Goal: Answer question/provide support: Share knowledge or assist other users

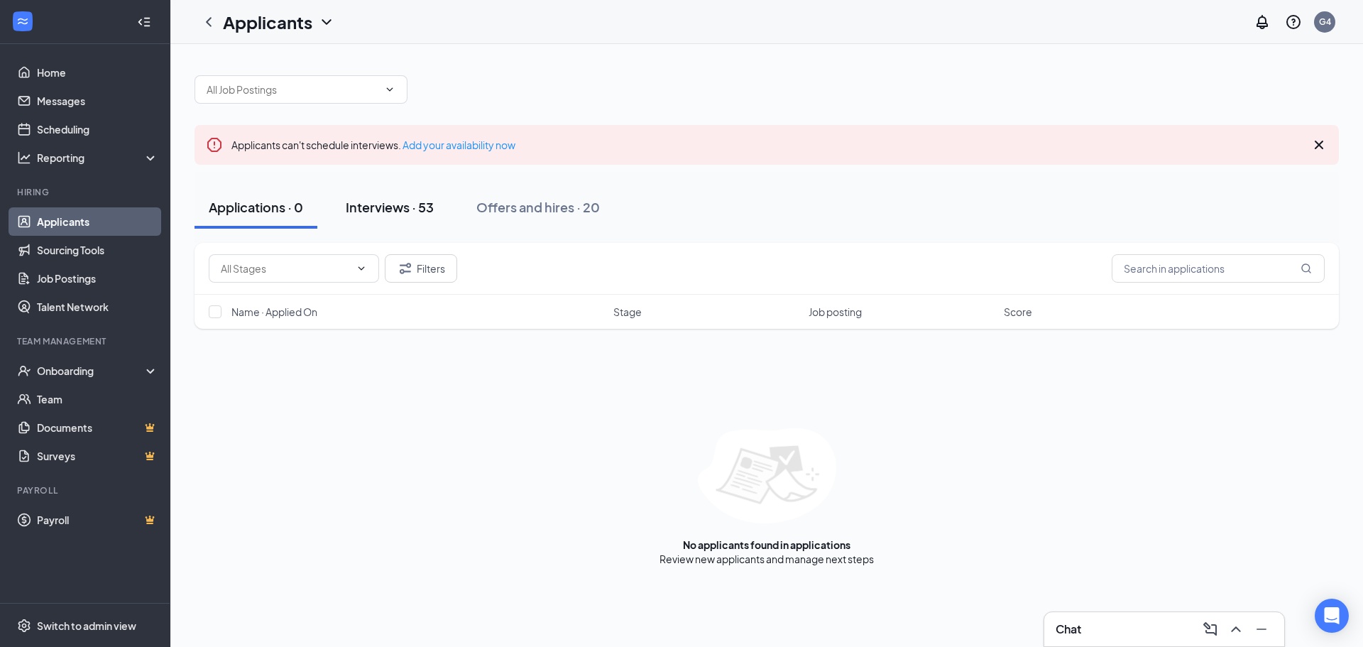
click at [371, 210] on div "Interviews · 53" at bounding box center [390, 207] width 88 height 18
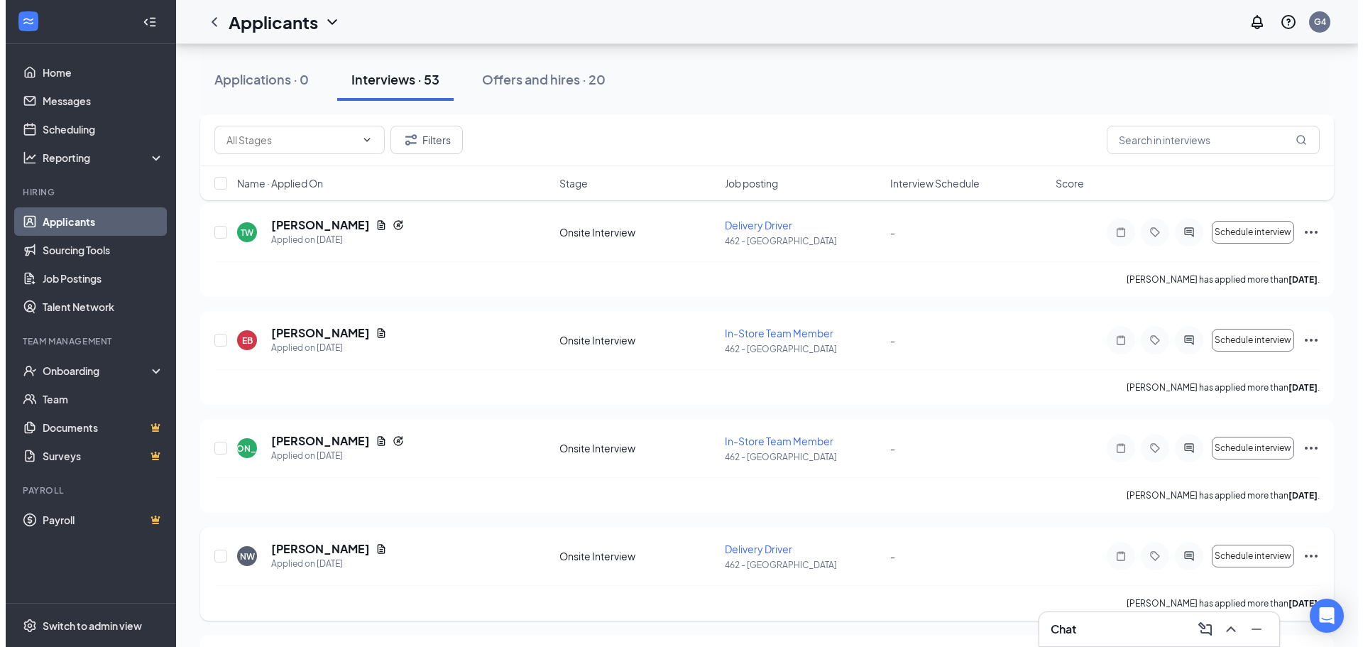
scroll to position [778, 0]
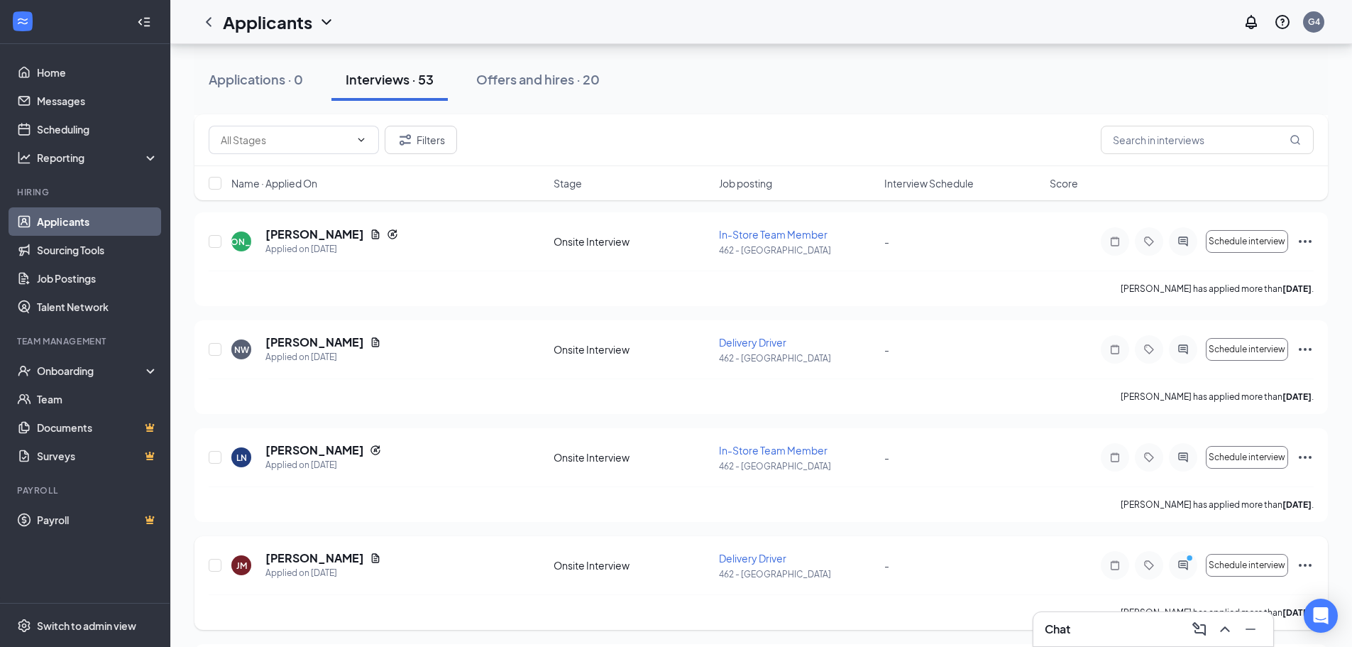
click at [1176, 559] on div at bounding box center [1183, 565] width 28 height 28
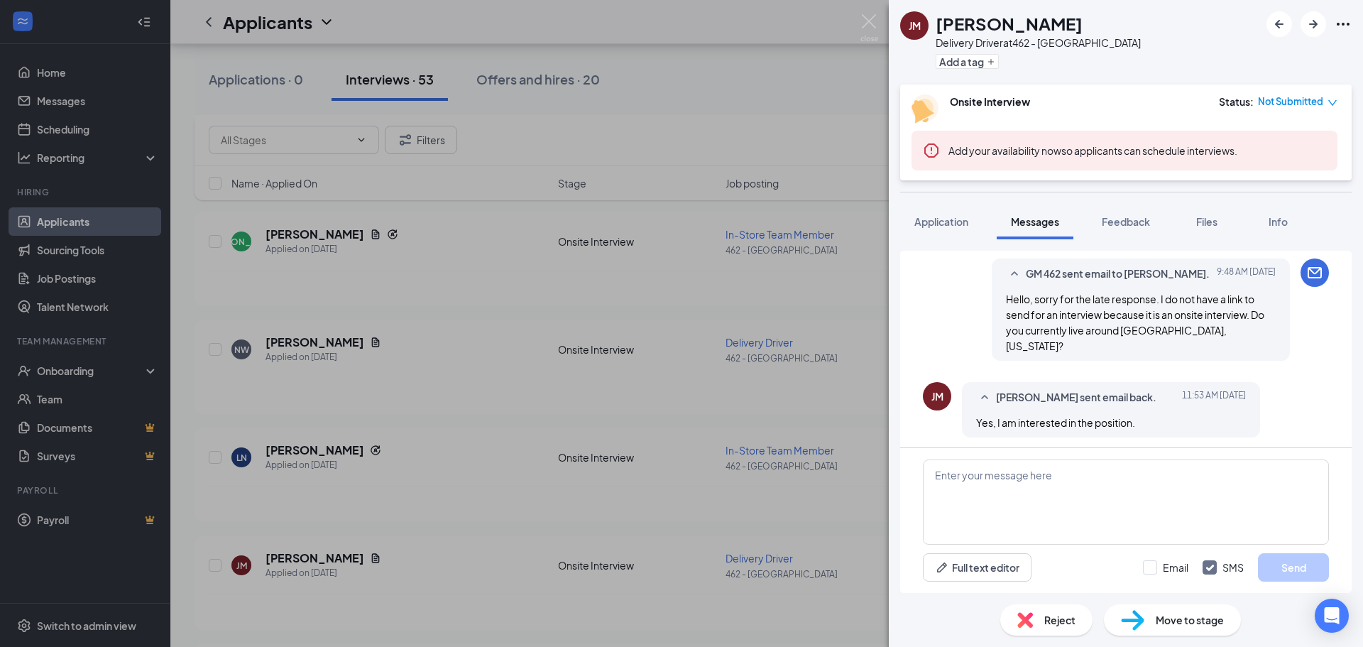
scroll to position [912, 0]
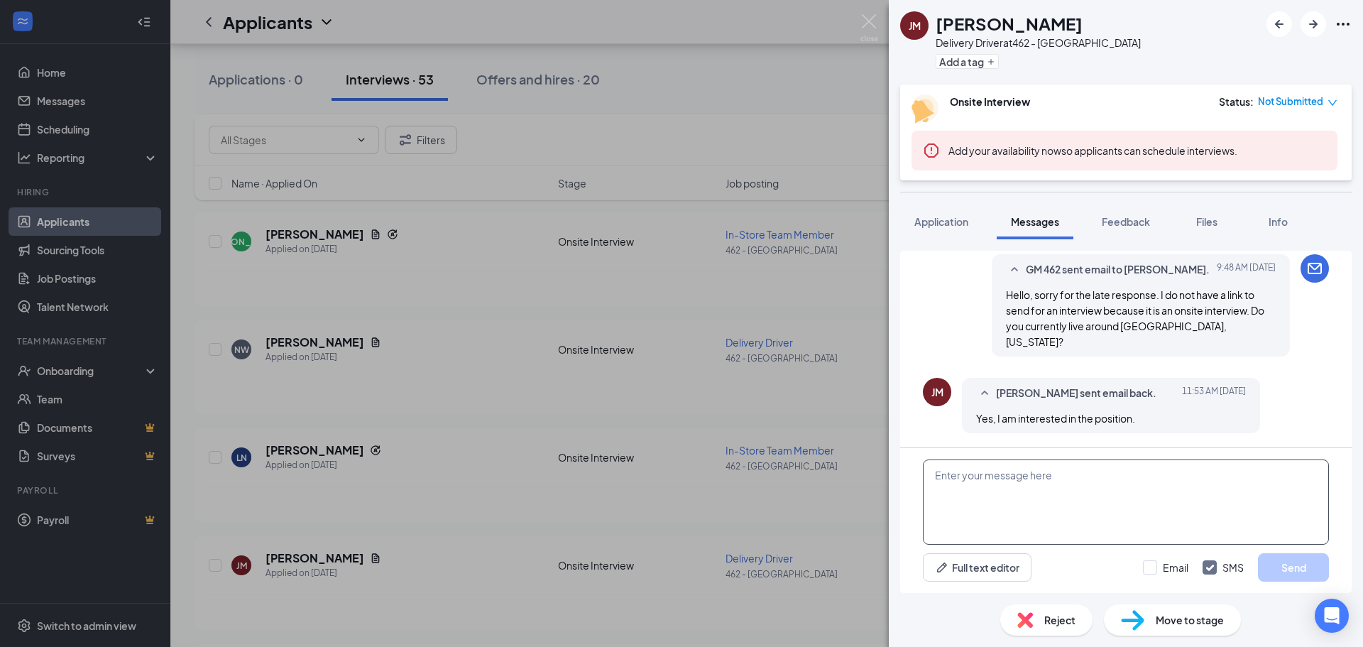
click at [1111, 483] on textarea at bounding box center [1126, 501] width 406 height 85
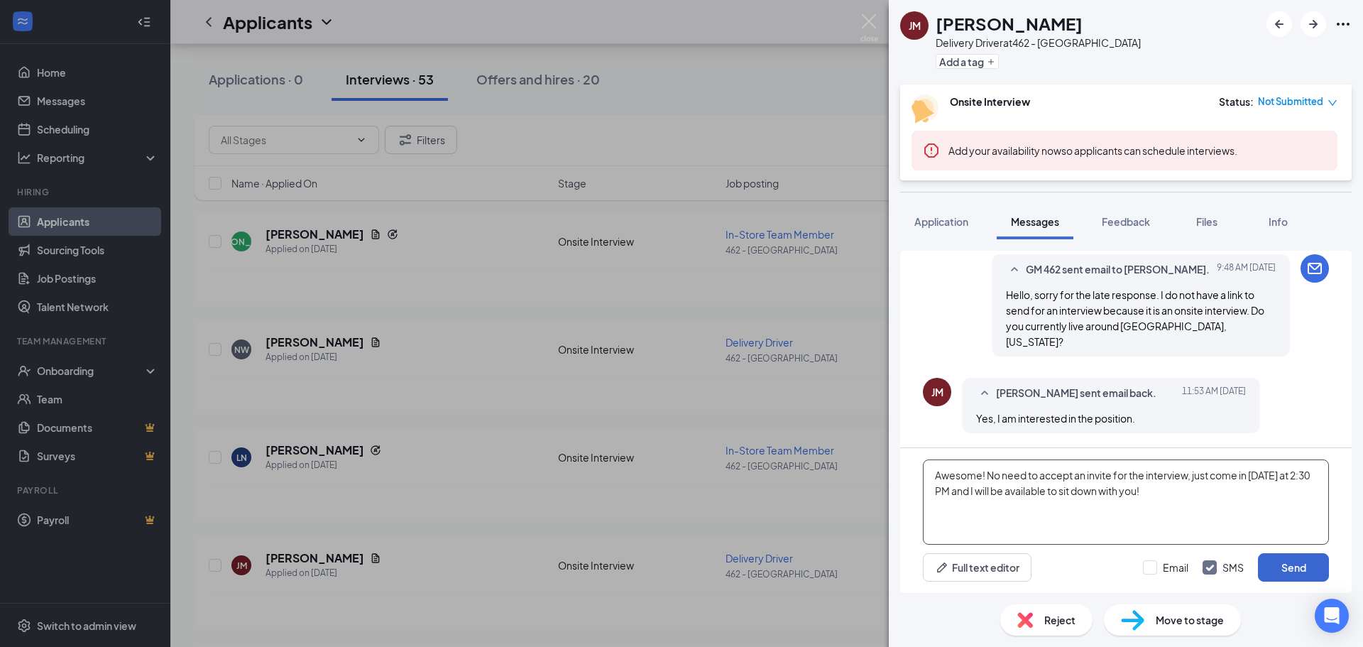
type textarea "Awesome! No need to accept an invite for the interview, just come in today at 2…"
click at [1306, 564] on button "Send" at bounding box center [1293, 567] width 71 height 28
drag, startPoint x: 1175, startPoint y: 569, endPoint x: 1237, endPoint y: 563, distance: 62.1
click at [1175, 569] on input "Email" at bounding box center [1165, 567] width 45 height 14
checkbox input "true"
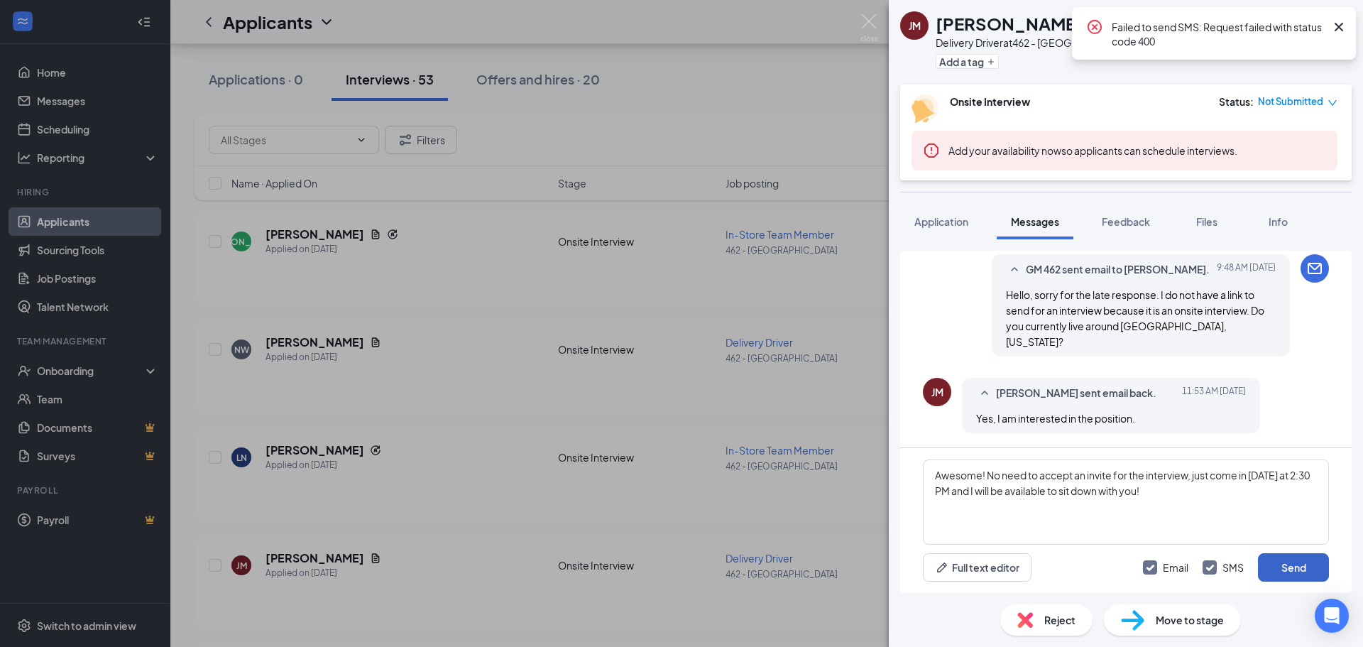
click at [1301, 569] on button "Send" at bounding box center [1293, 567] width 71 height 28
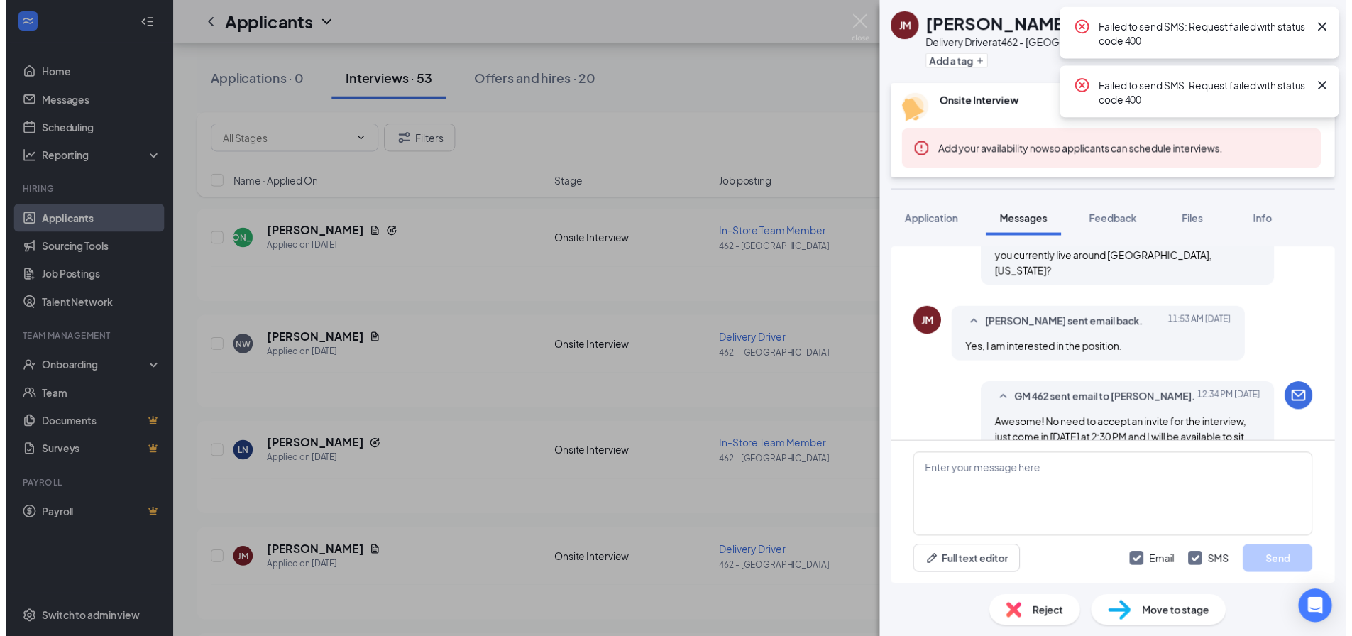
scroll to position [1020, 0]
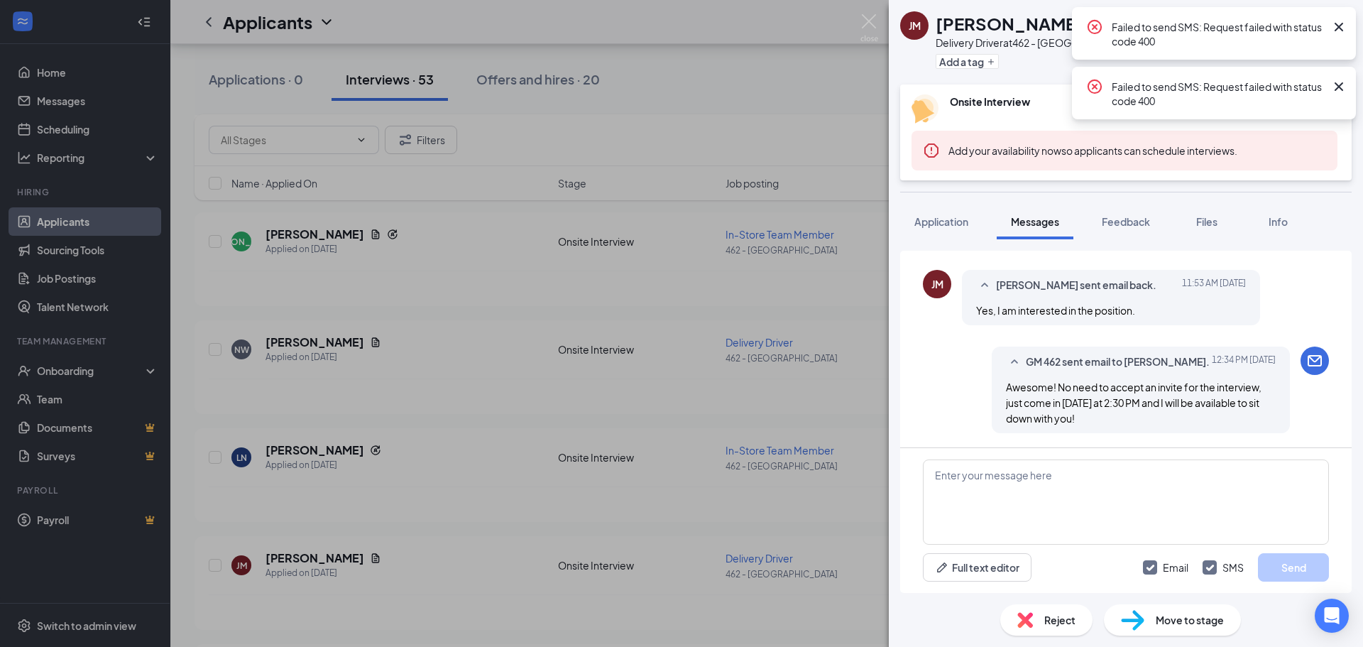
click at [833, 295] on div "JM JOSEPH MAINA Delivery Driver at 462 - Yorkville Add a tag Onsite Interview S…" at bounding box center [681, 323] width 1363 height 647
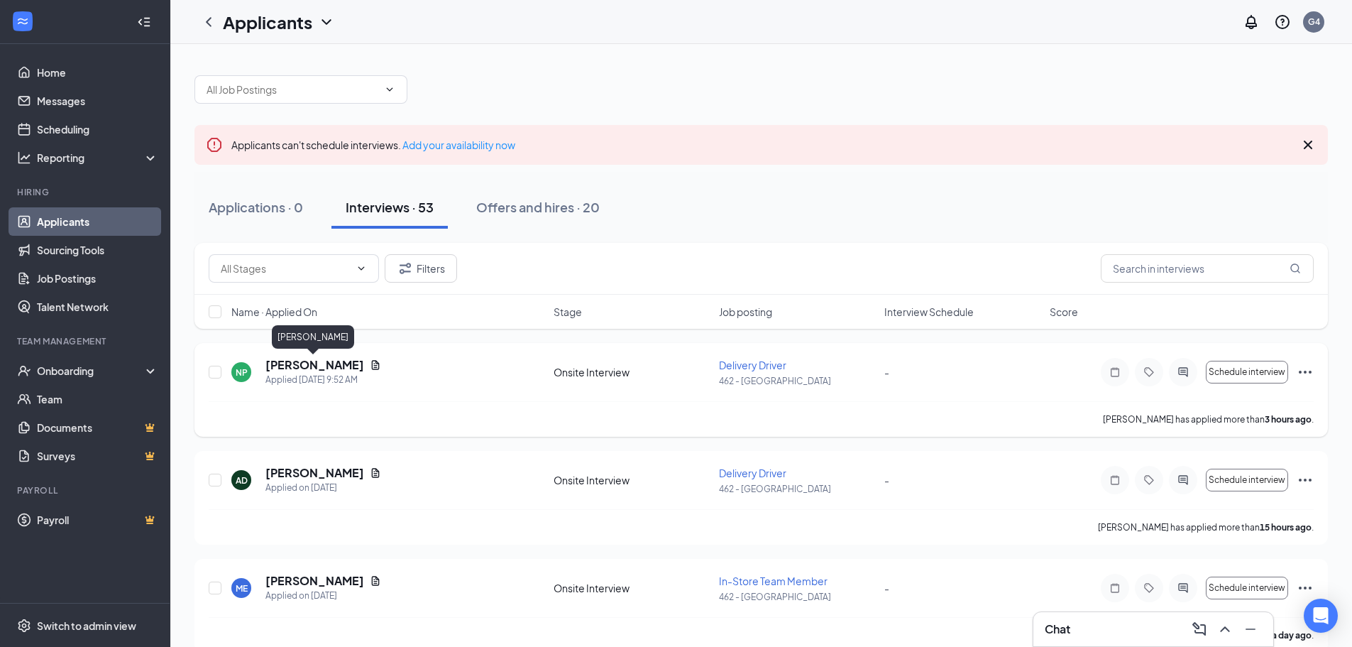
click at [311, 366] on h5 "[PERSON_NAME]" at bounding box center [314, 365] width 99 height 16
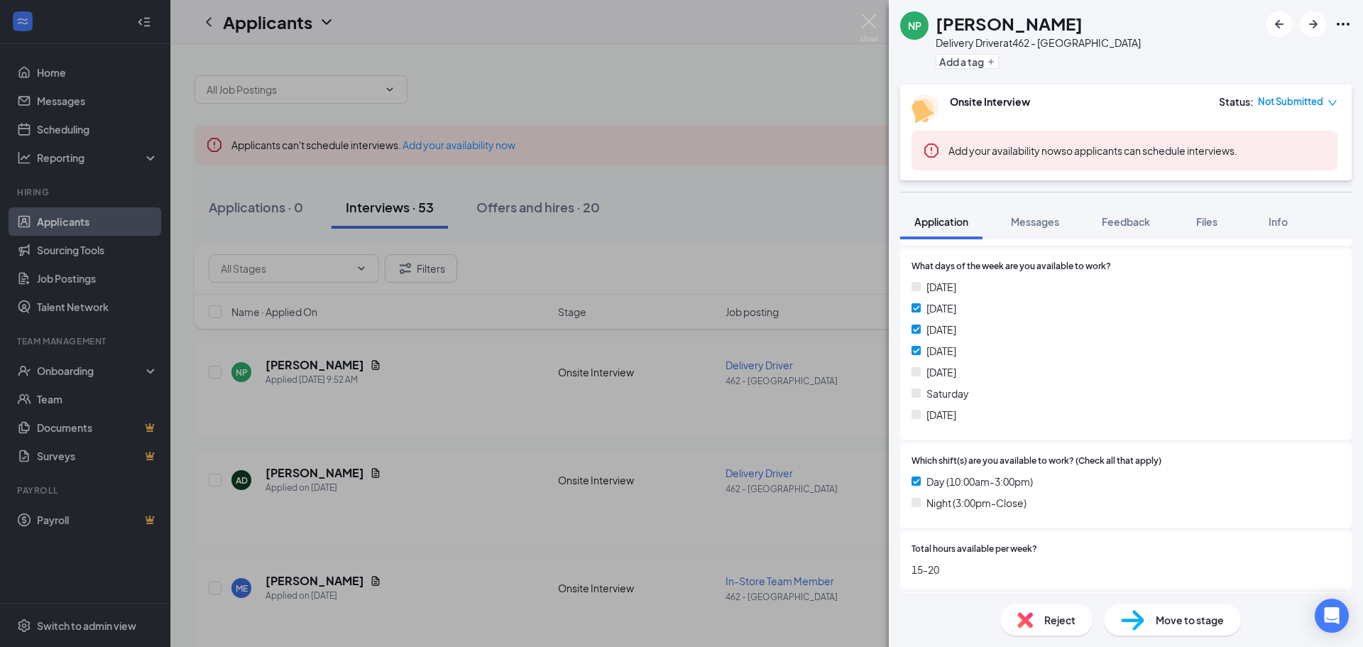
scroll to position [284, 0]
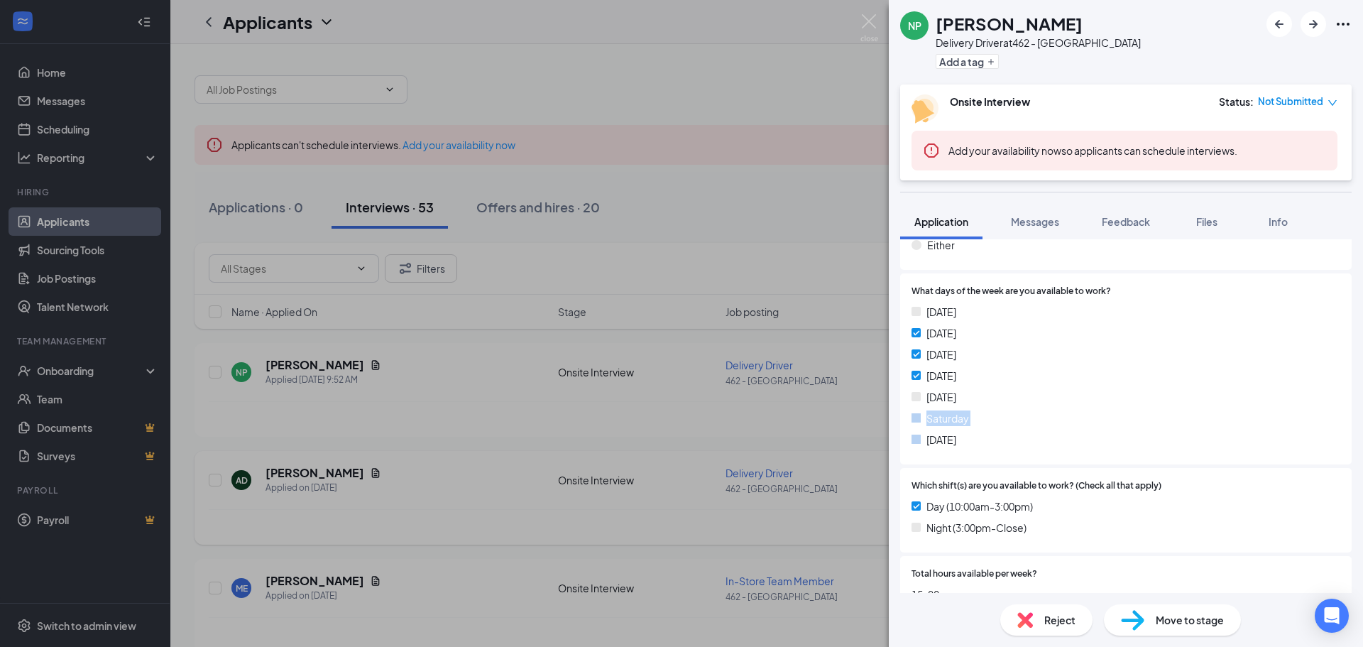
drag, startPoint x: 358, startPoint y: 428, endPoint x: 326, endPoint y: 451, distance: 40.2
click at [358, 433] on div "NP [PERSON_NAME] Delivery Driver at 462 - Yorkville Add a tag Onsite Interview …" at bounding box center [681, 323] width 1363 height 647
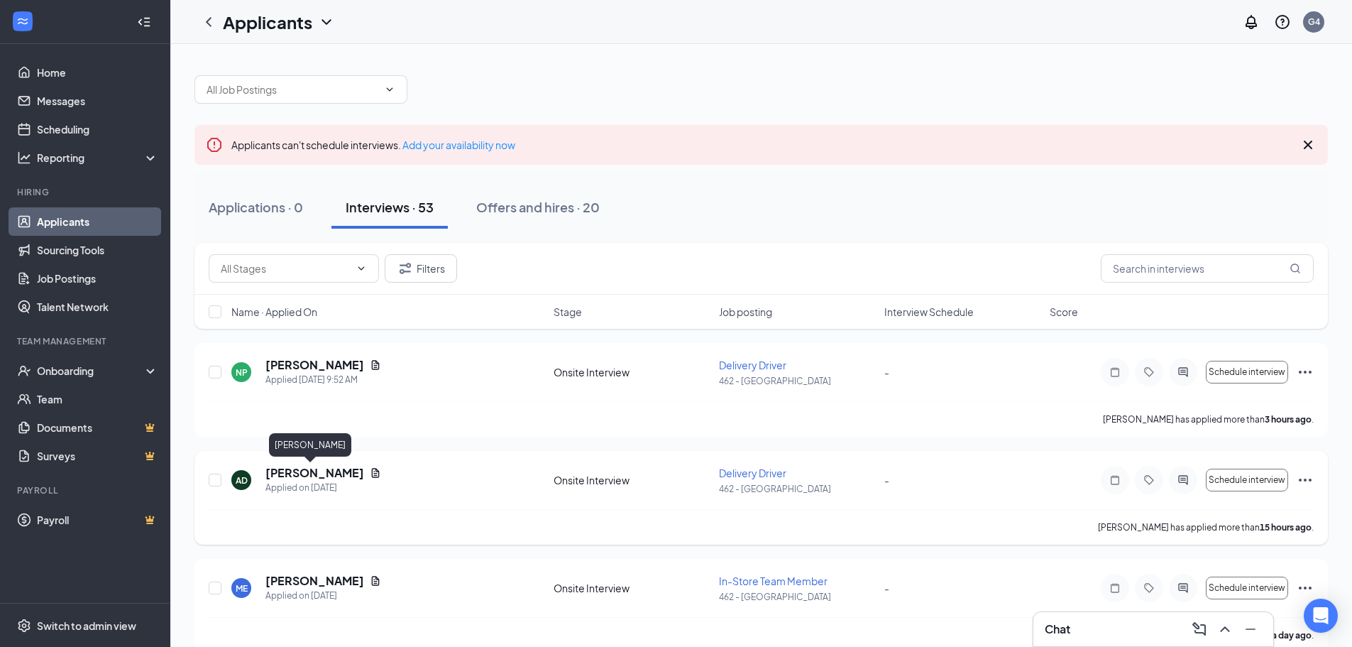
click at [307, 479] on h5 "[PERSON_NAME]" at bounding box center [314, 473] width 99 height 16
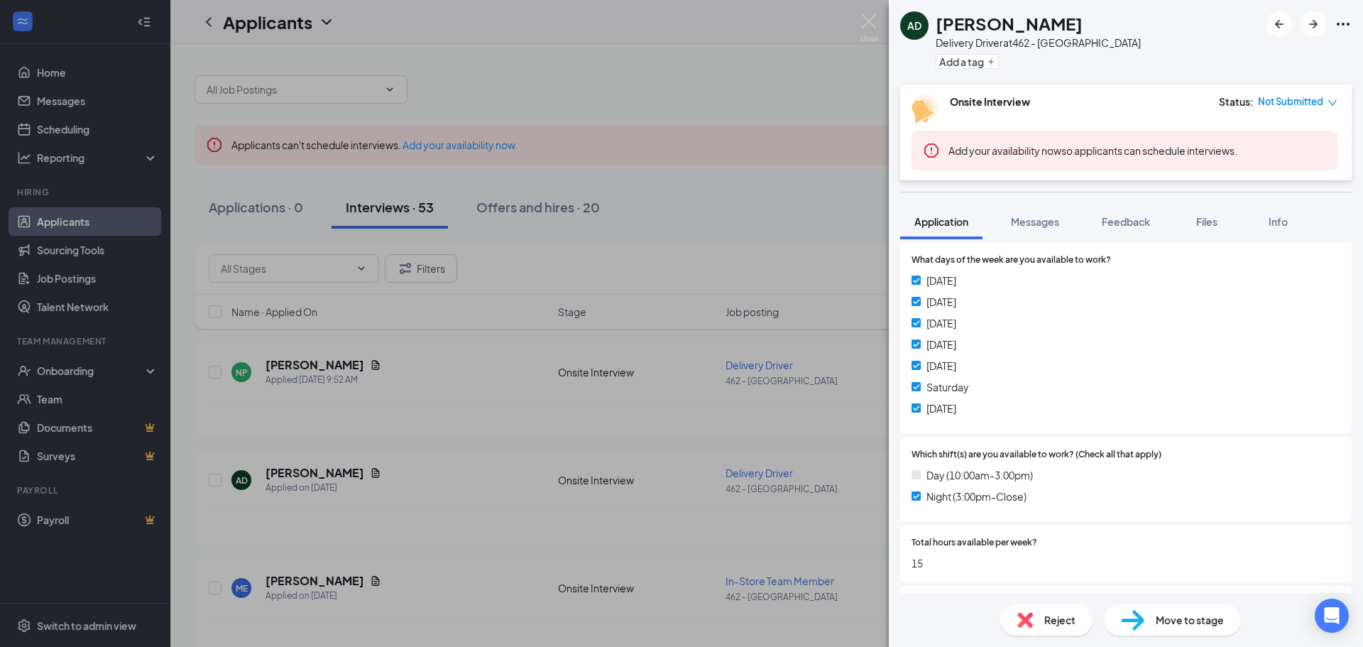
scroll to position [142, 0]
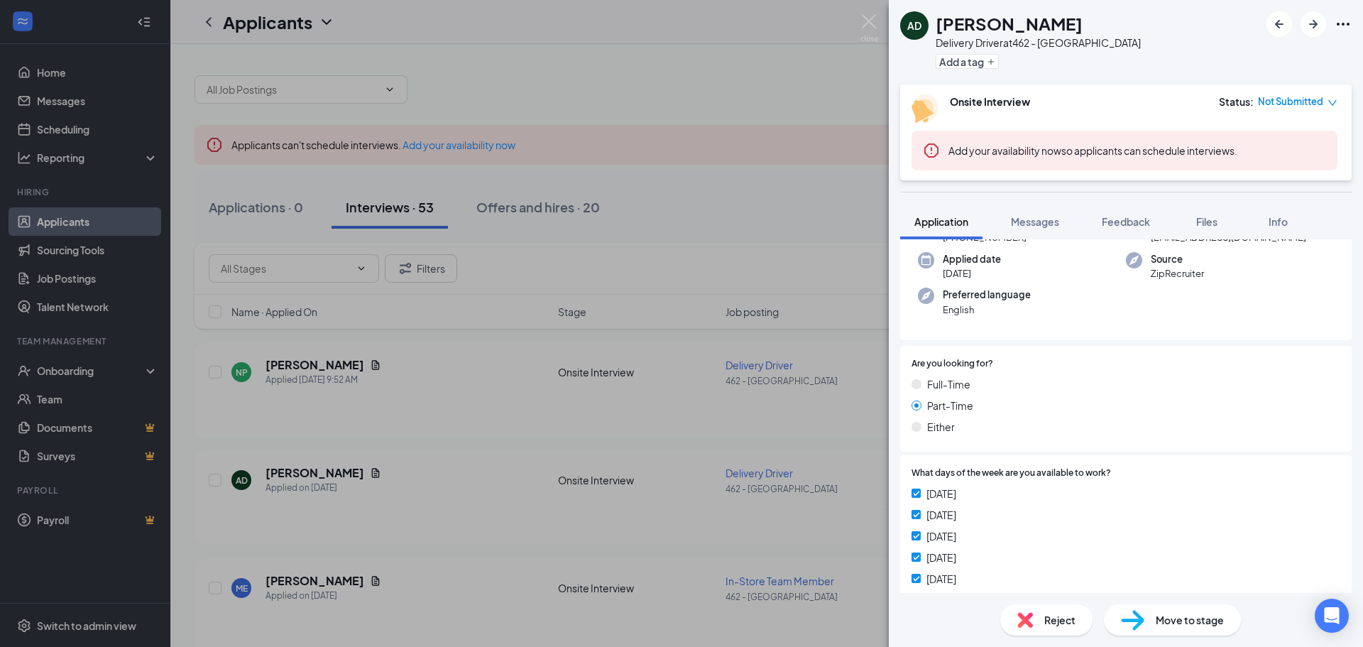
click at [616, 454] on div "AD [PERSON_NAME] Delivery Driver at 462 - Yorkville Add a tag Onsite Interview …" at bounding box center [681, 323] width 1363 height 647
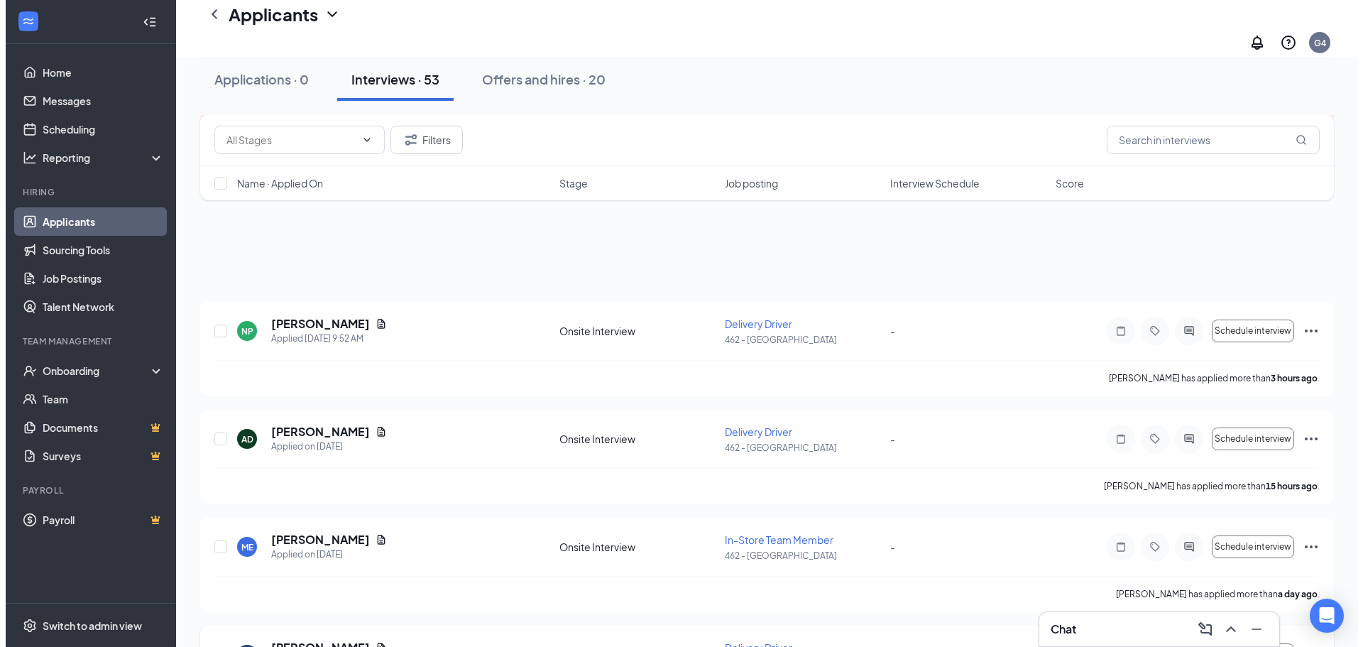
scroll to position [284, 0]
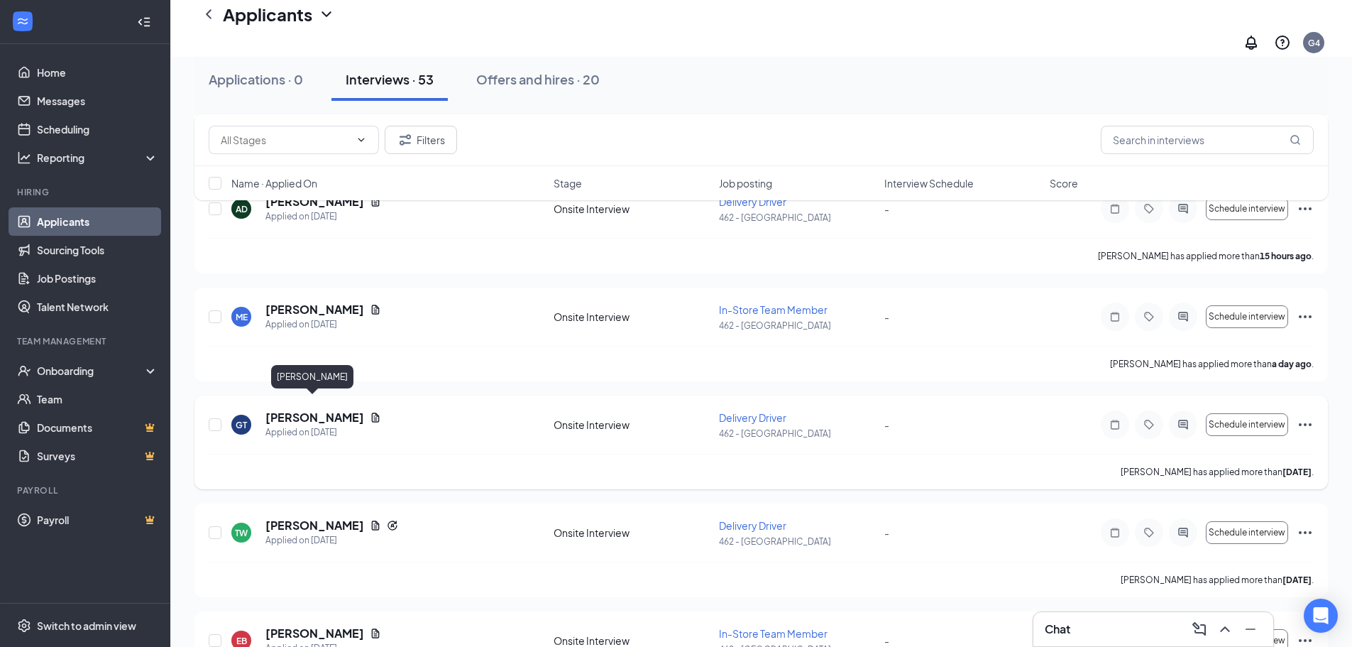
click at [290, 410] on h5 "[PERSON_NAME]" at bounding box center [314, 418] width 99 height 16
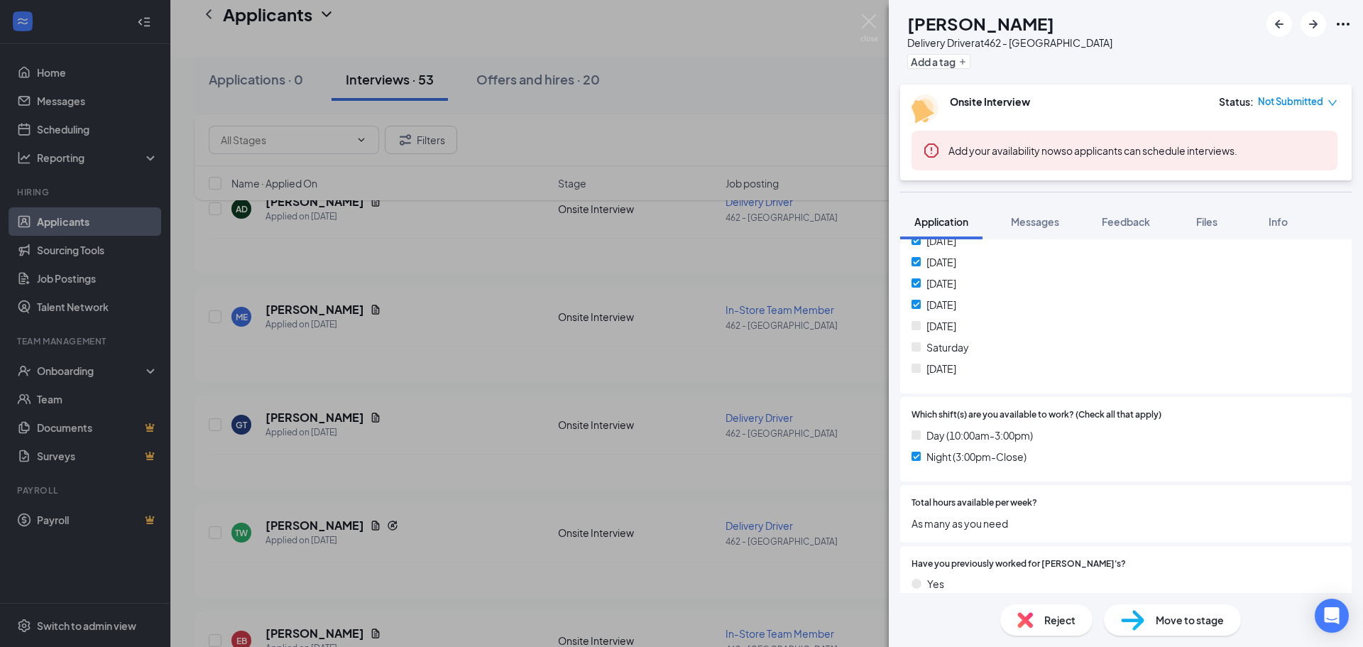
scroll to position [284, 0]
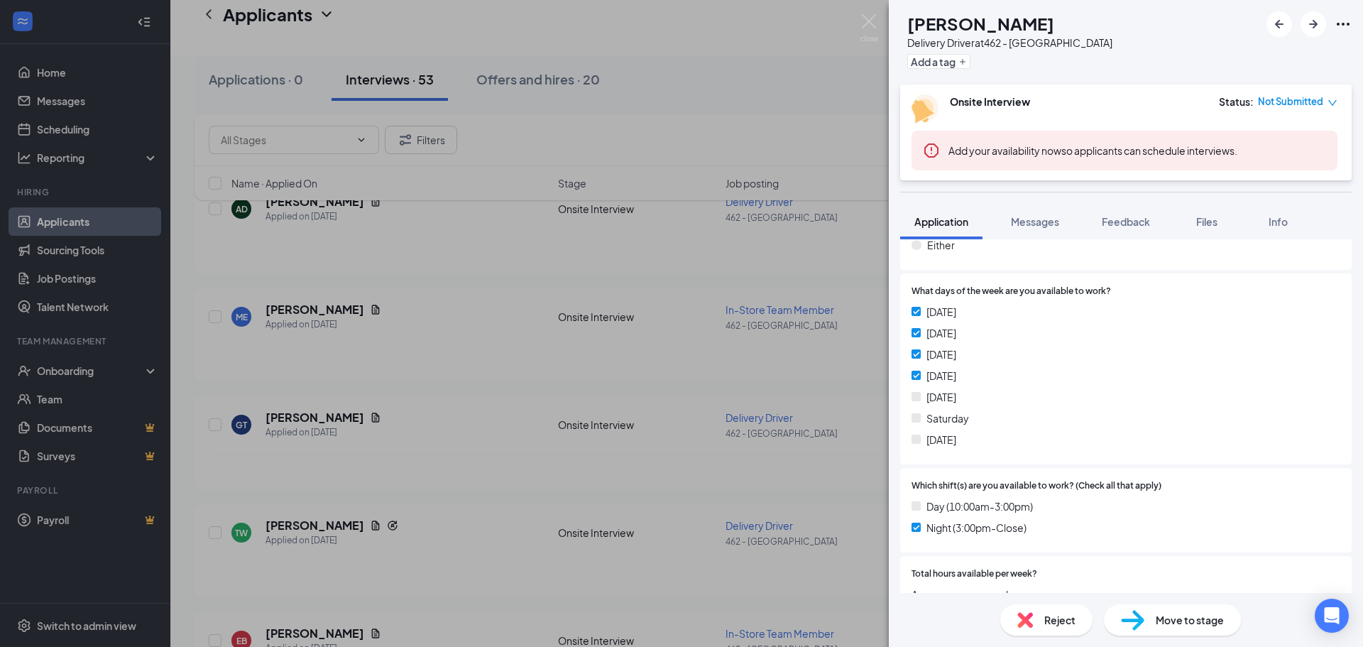
click at [487, 400] on div "GT [PERSON_NAME] Delivery Driver at 462 - Yorkville Add a tag Onsite Interview …" at bounding box center [681, 323] width 1363 height 647
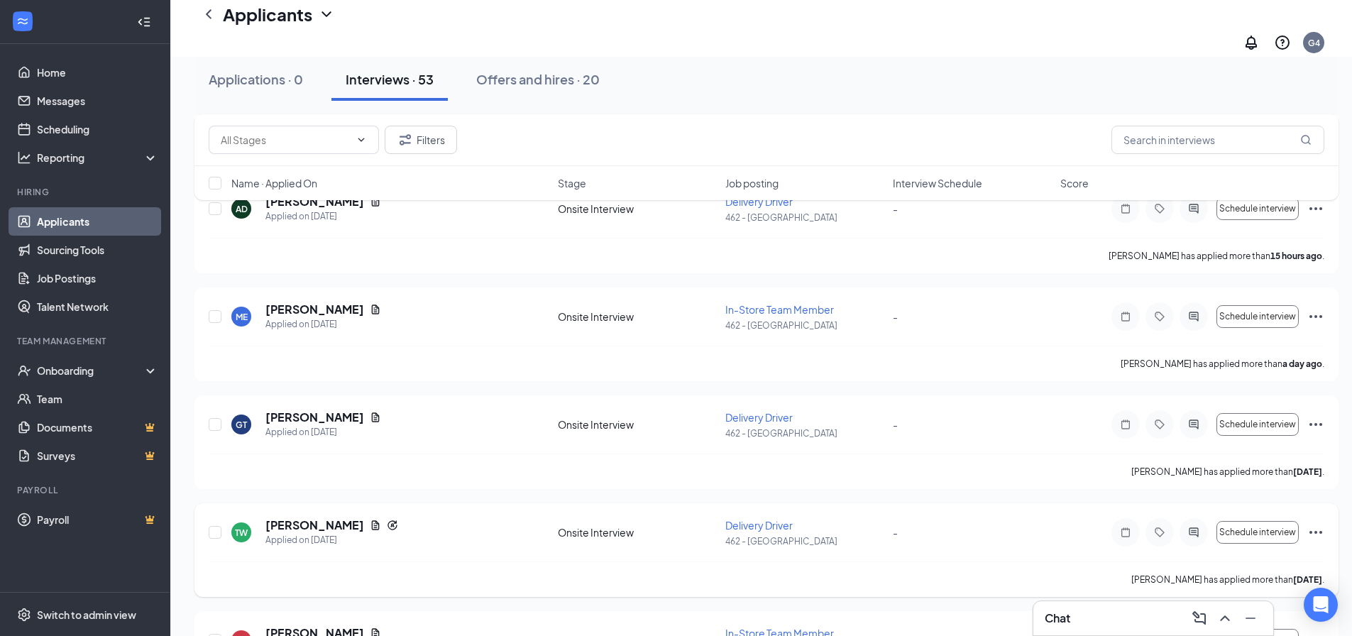
click at [339, 517] on h5 "[PERSON_NAME]" at bounding box center [314, 525] width 99 height 16
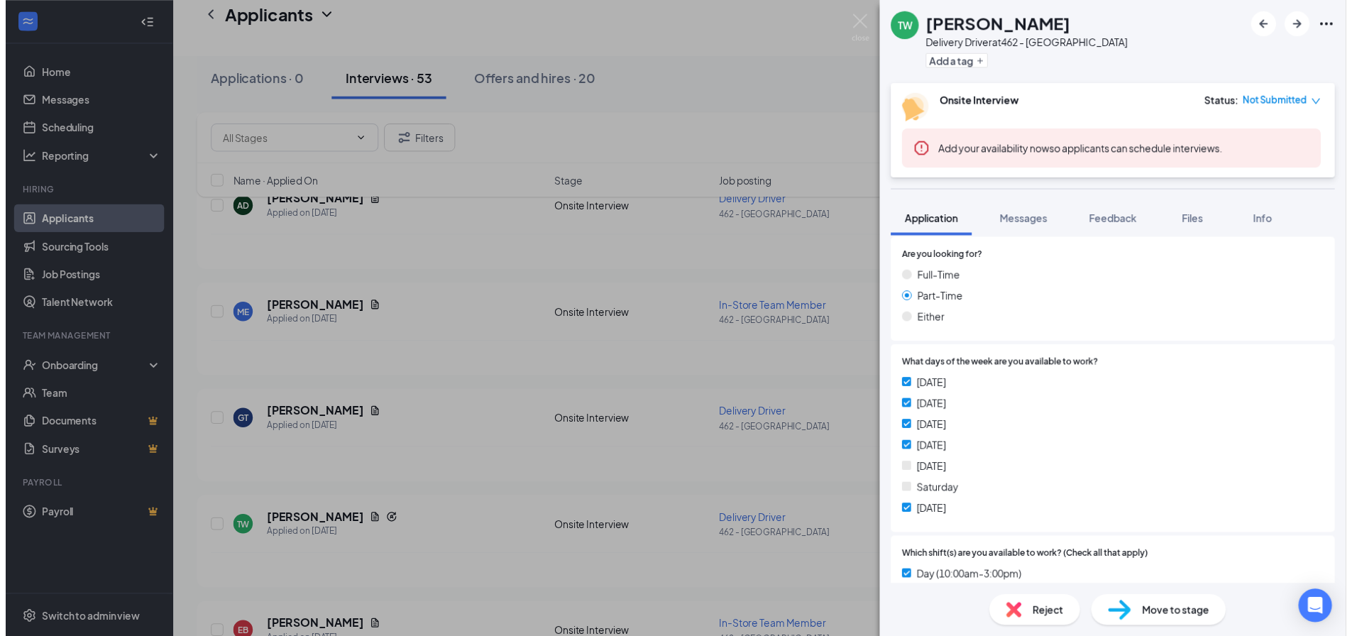
scroll to position [213, 0]
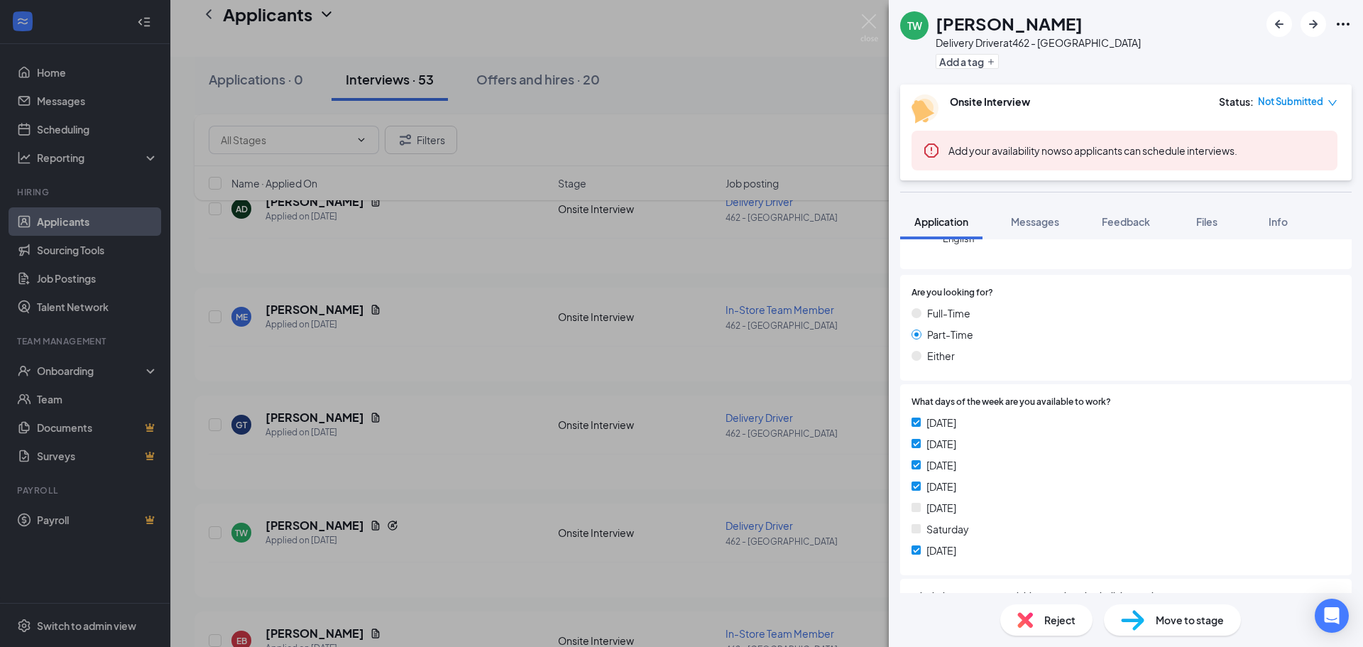
click at [589, 426] on div "TW [PERSON_NAME] Delivery Driver at 462 - Yorkville Add a tag Onsite Interview …" at bounding box center [681, 323] width 1363 height 647
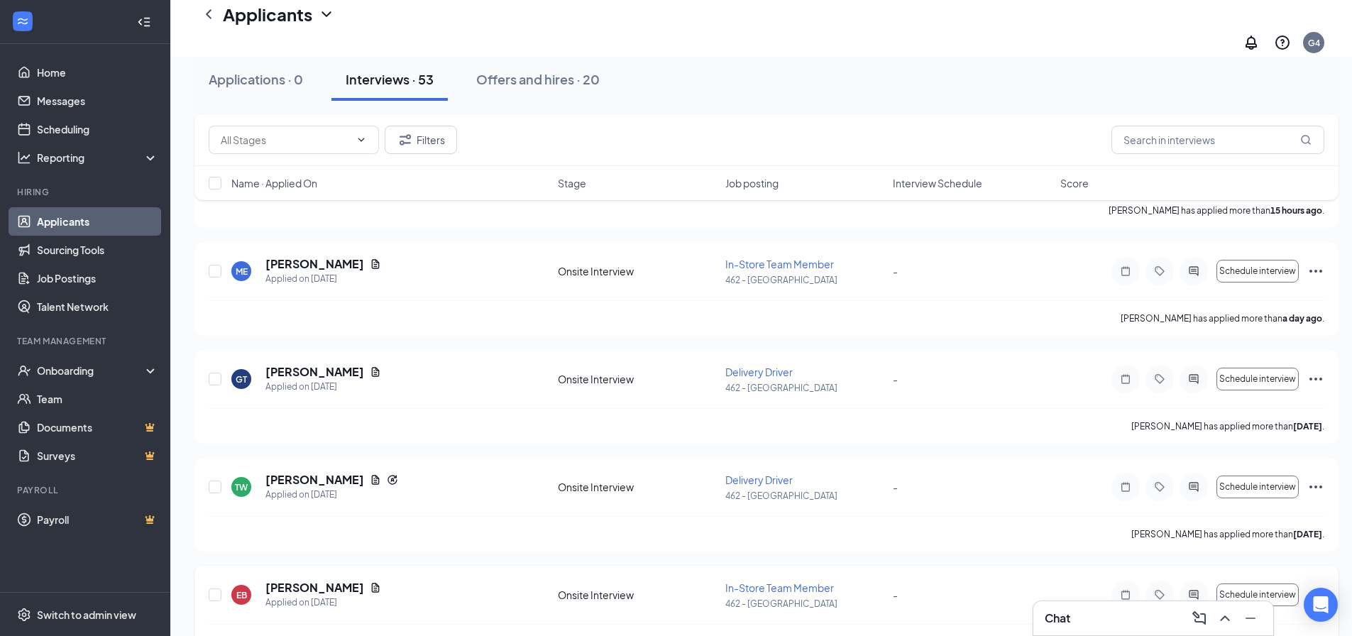
scroll to position [426, 0]
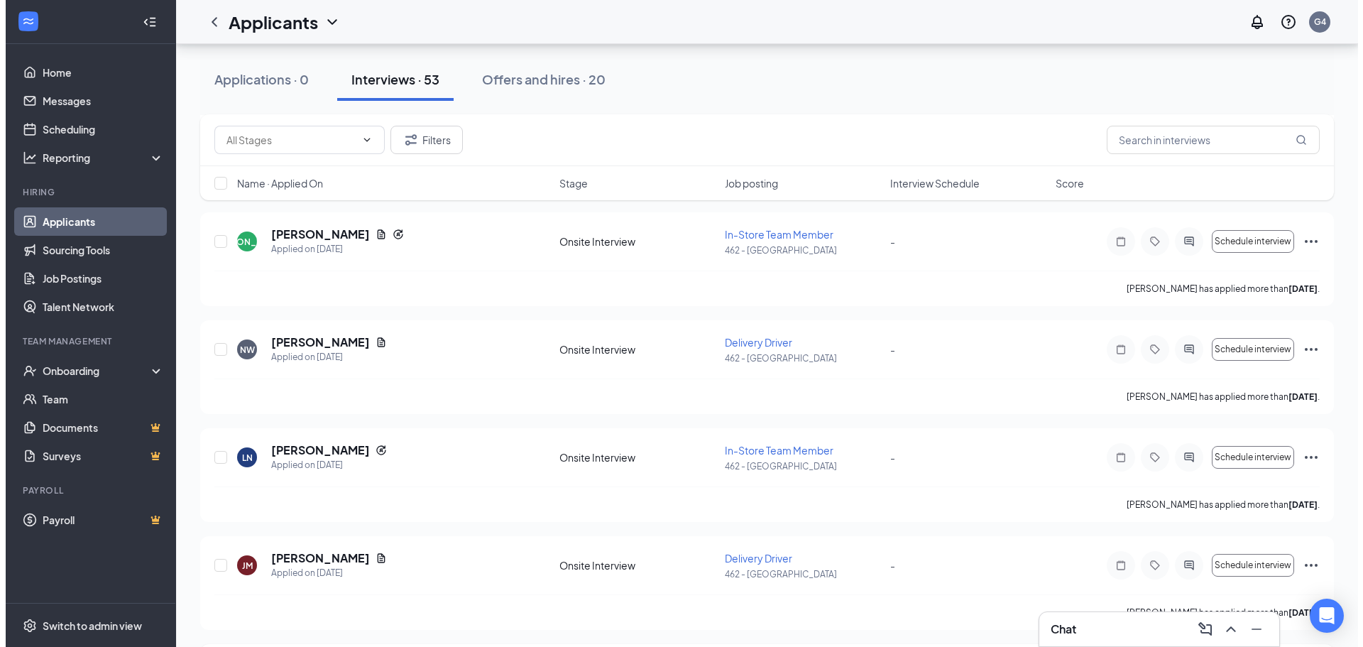
scroll to position [920, 0]
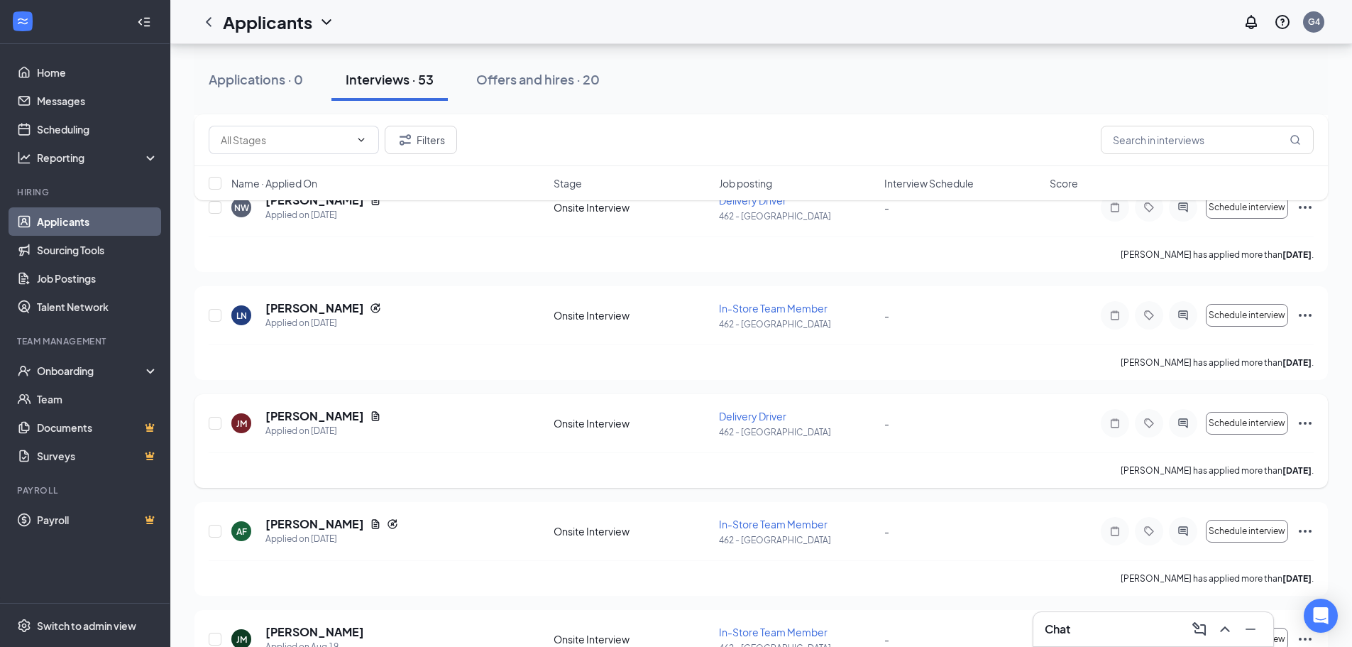
click at [1183, 430] on div at bounding box center [1183, 423] width 28 height 28
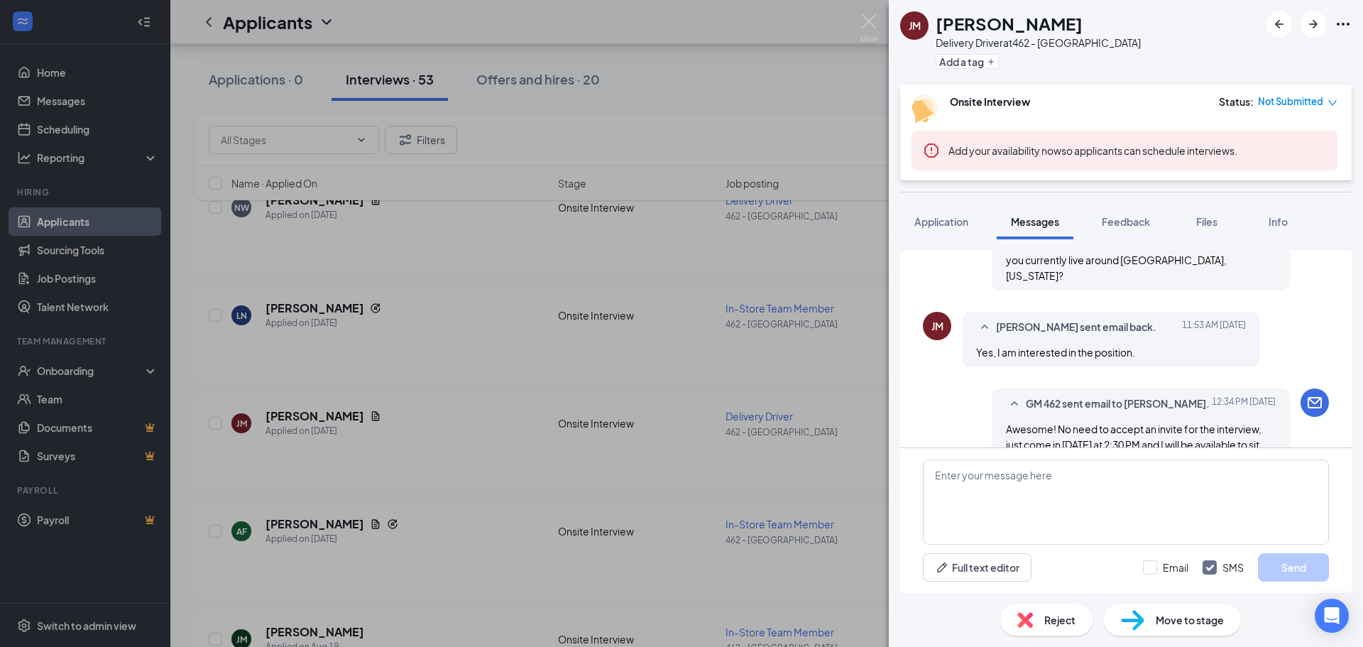
scroll to position [943, 0]
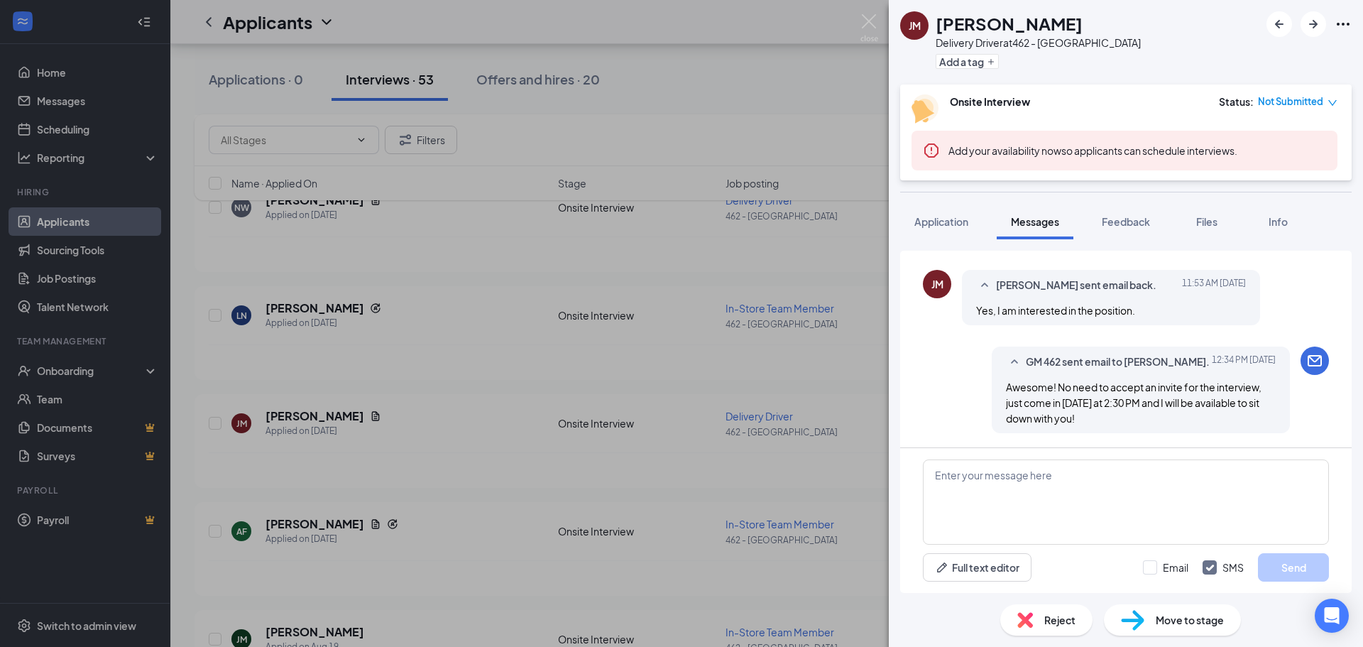
click at [646, 105] on div "JM JOSEPH MAINA Delivery Driver at 462 - Yorkville Add a tag Onsite Interview S…" at bounding box center [681, 323] width 1363 height 647
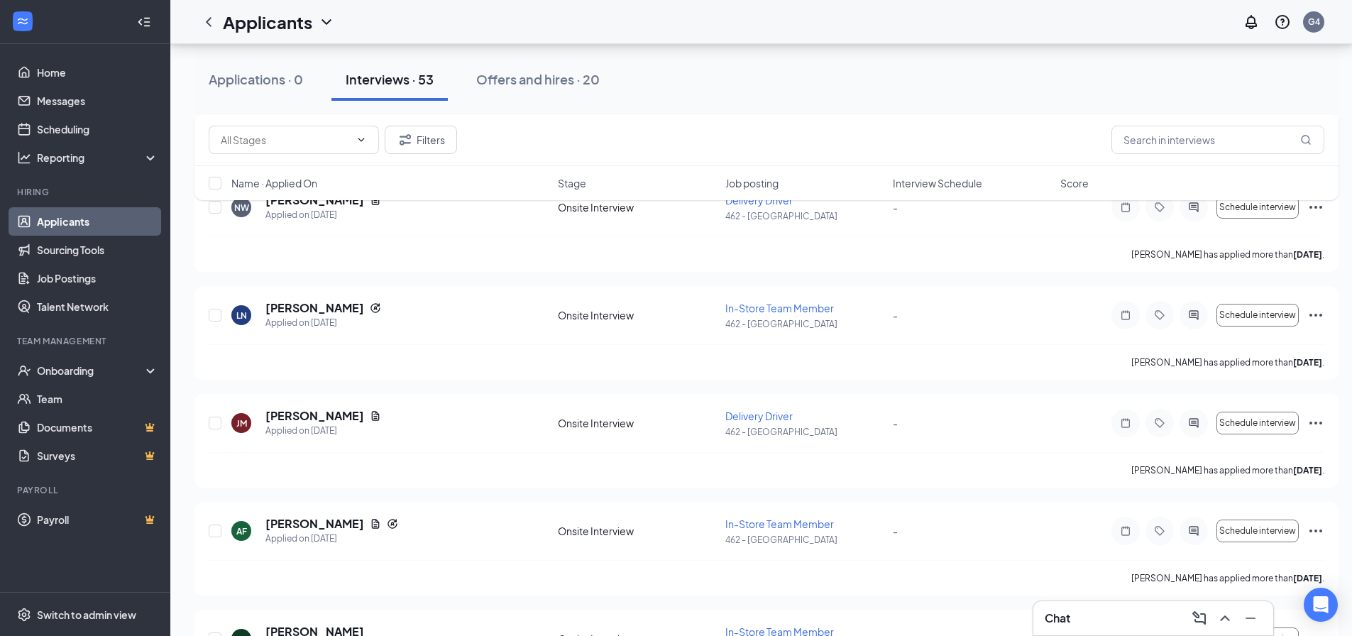
click at [1139, 613] on div "Chat" at bounding box center [1153, 618] width 217 height 23
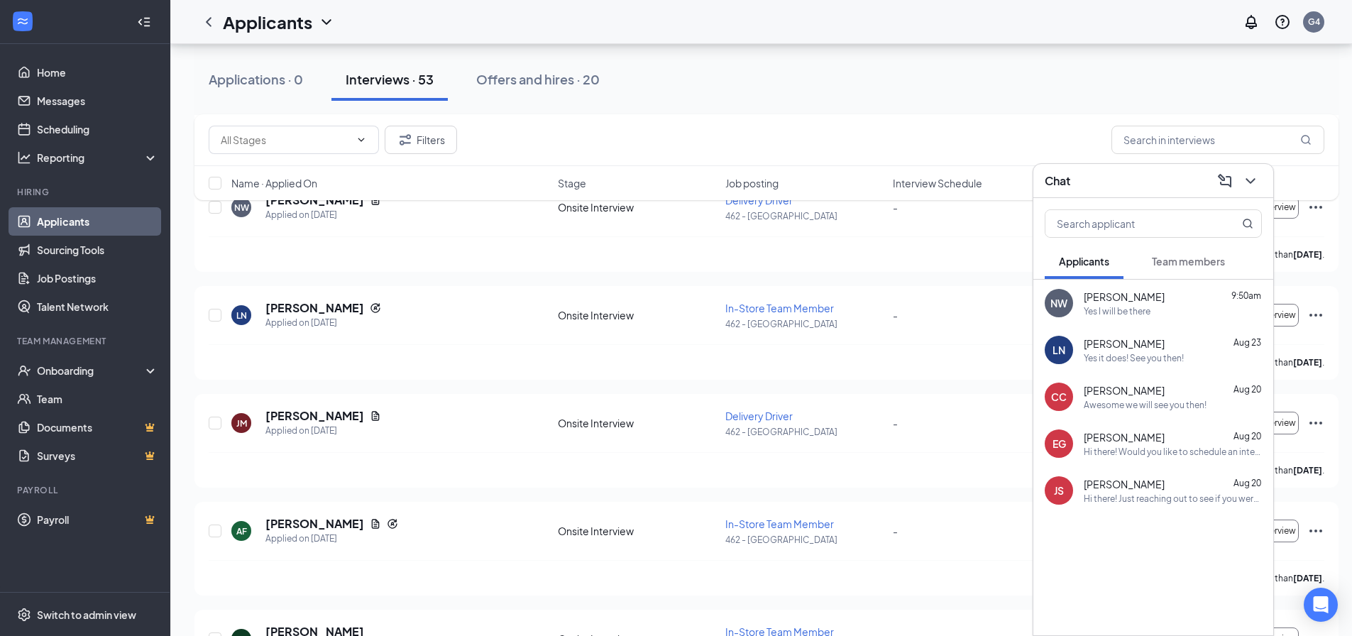
click at [1161, 350] on div "Laila Nesheim Aug 23" at bounding box center [1173, 343] width 178 height 14
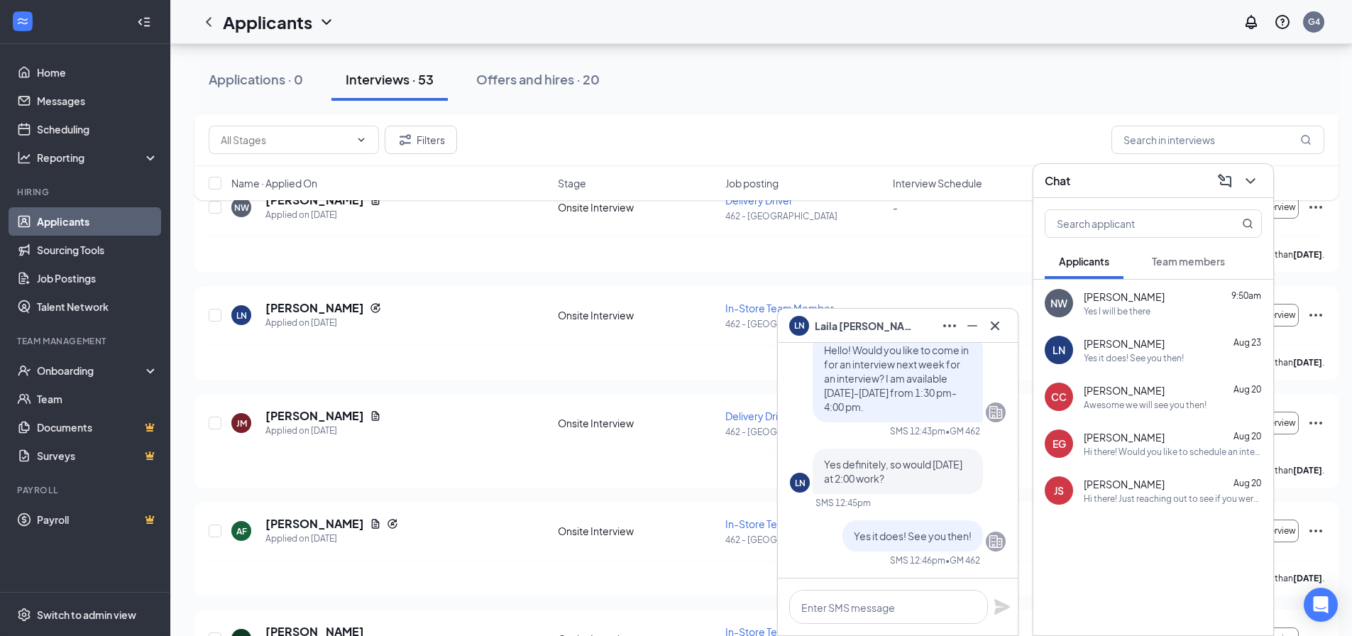
click at [848, 327] on span "Laila Nesheim" at bounding box center [864, 326] width 99 height 16
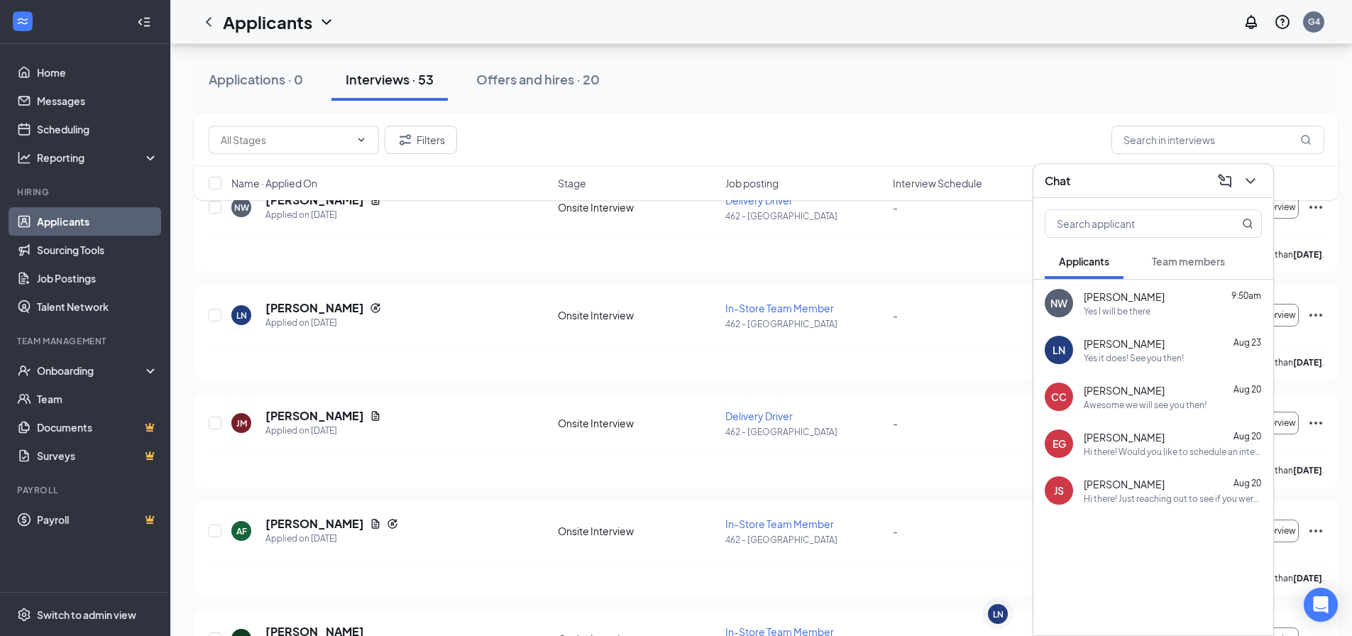
click at [1001, 611] on div "LN" at bounding box center [998, 614] width 11 height 12
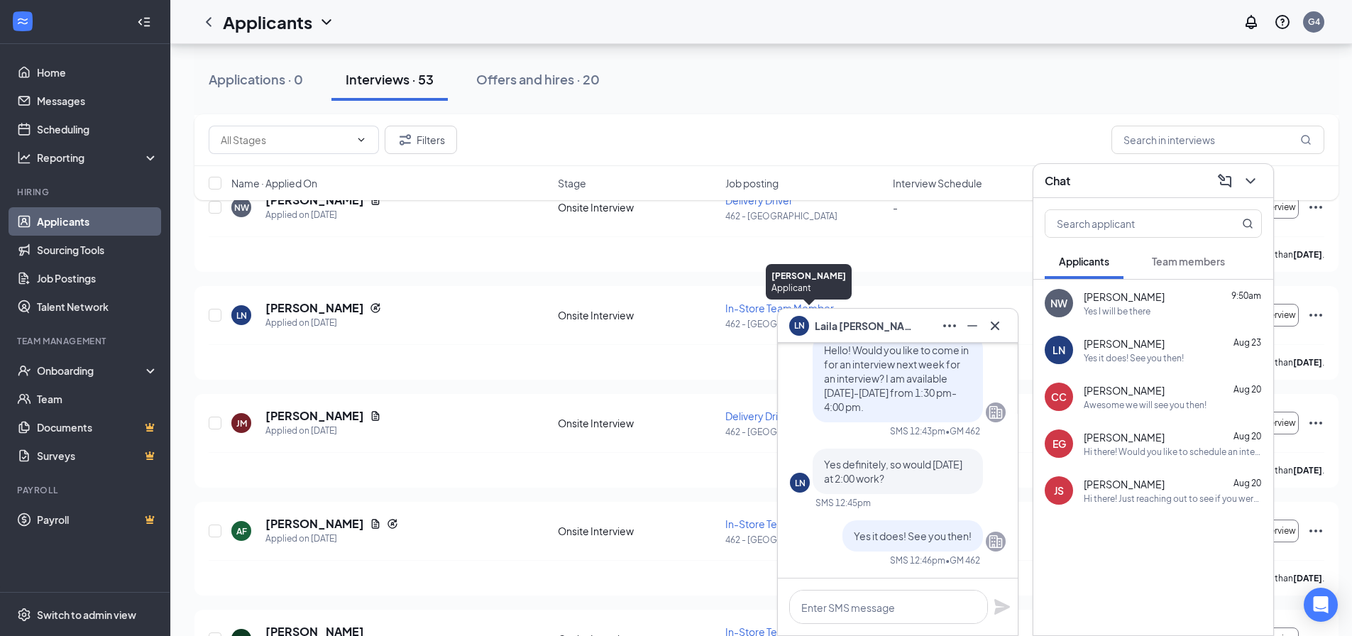
click at [795, 329] on div "LN" at bounding box center [799, 324] width 11 height 12
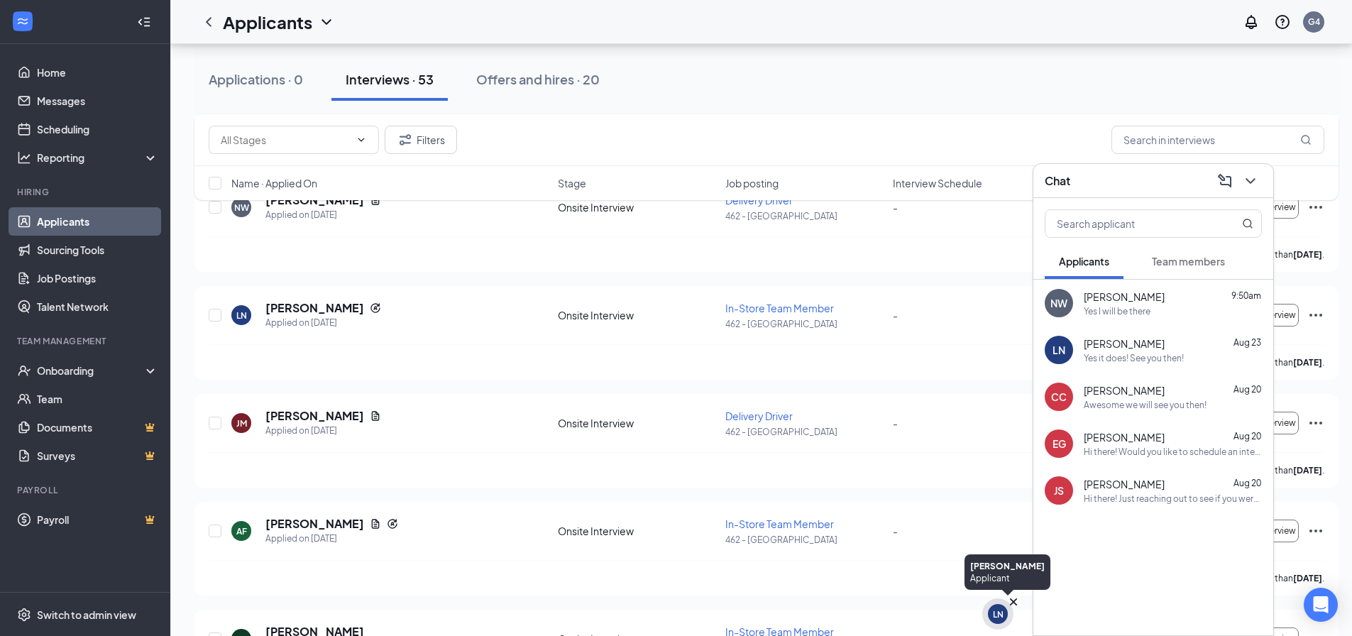
click at [988, 622] on div "LN" at bounding box center [997, 613] width 31 height 31
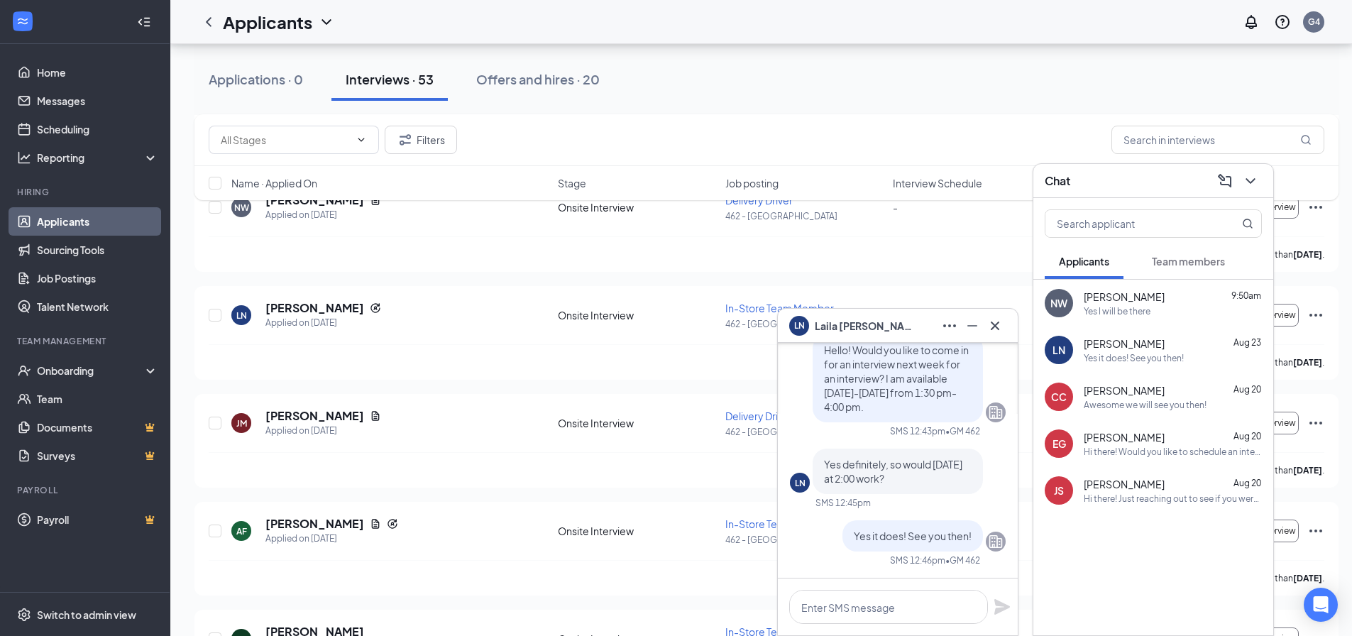
click at [846, 322] on span "Laila Nesheim" at bounding box center [864, 326] width 99 height 16
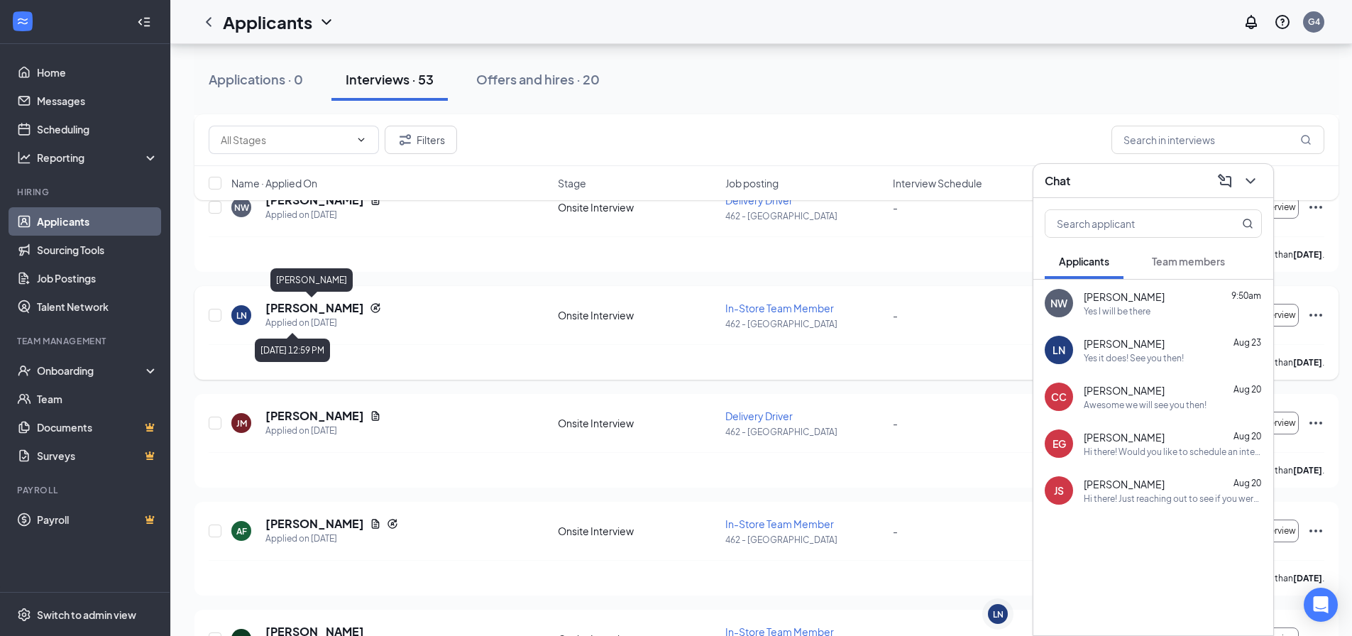
drag, startPoint x: 305, startPoint y: 313, endPoint x: 314, endPoint y: 303, distance: 13.6
click at [307, 310] on h5 "[PERSON_NAME]" at bounding box center [314, 308] width 99 height 16
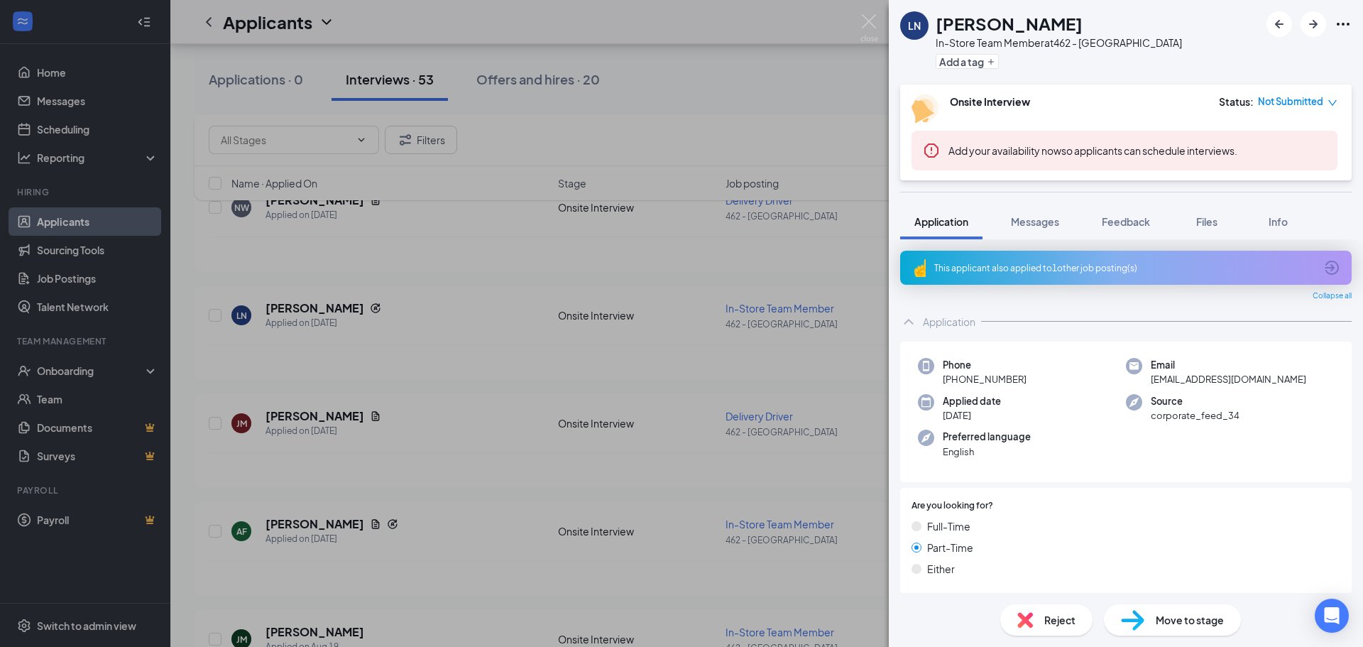
click at [1049, 425] on div "Phone +1 (630) 442-4215 Email lailajane24@icloud.com Applied date Aug 21 Source…" at bounding box center [1125, 411] width 451 height 141
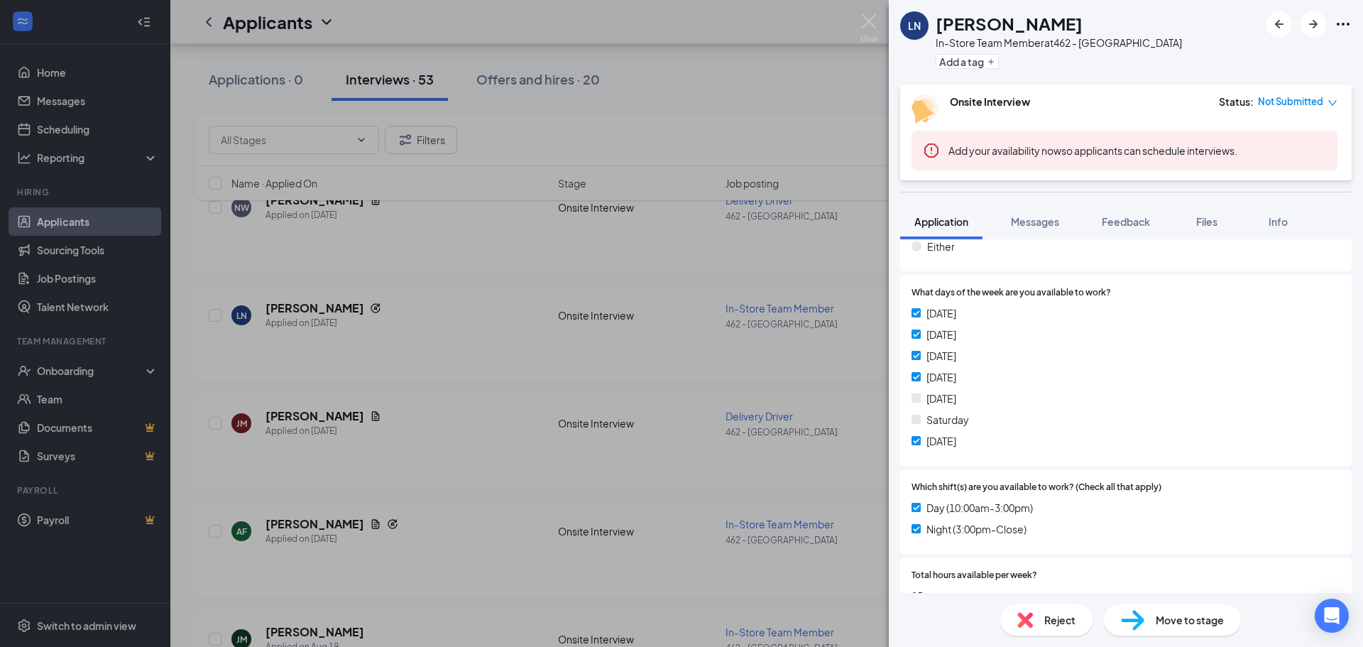
scroll to position [355, 0]
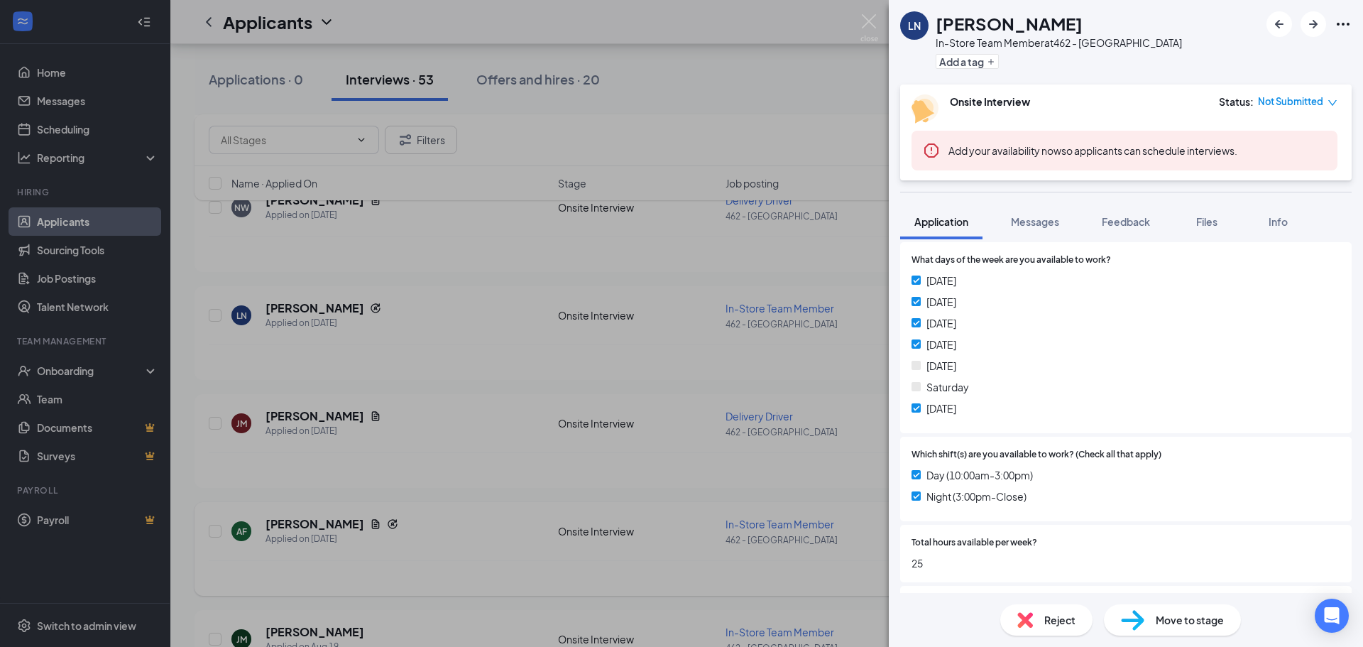
drag, startPoint x: 468, startPoint y: 442, endPoint x: 1080, endPoint y: 579, distance: 627.0
click at [468, 442] on div "LN Laila Nesheim In-Store Team Member at 462 - Yorkville Add a tag Onsite Inter…" at bounding box center [681, 323] width 1363 height 647
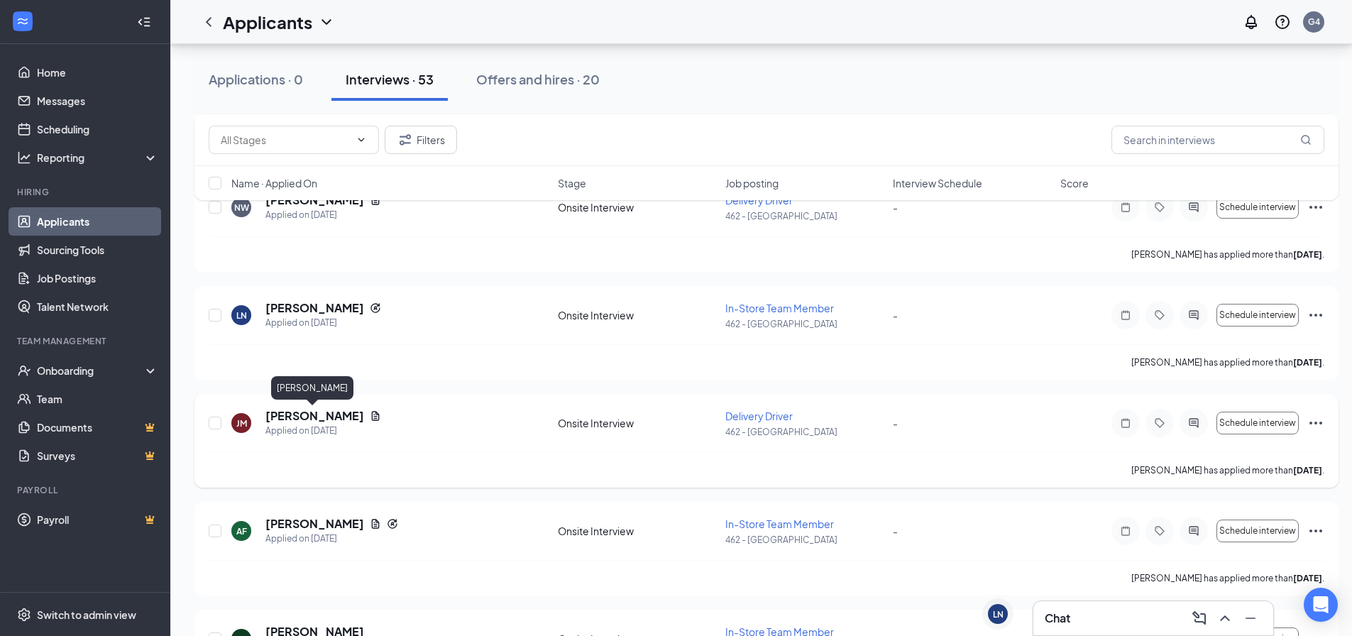
click at [293, 417] on h5 "[PERSON_NAME]" at bounding box center [314, 416] width 99 height 16
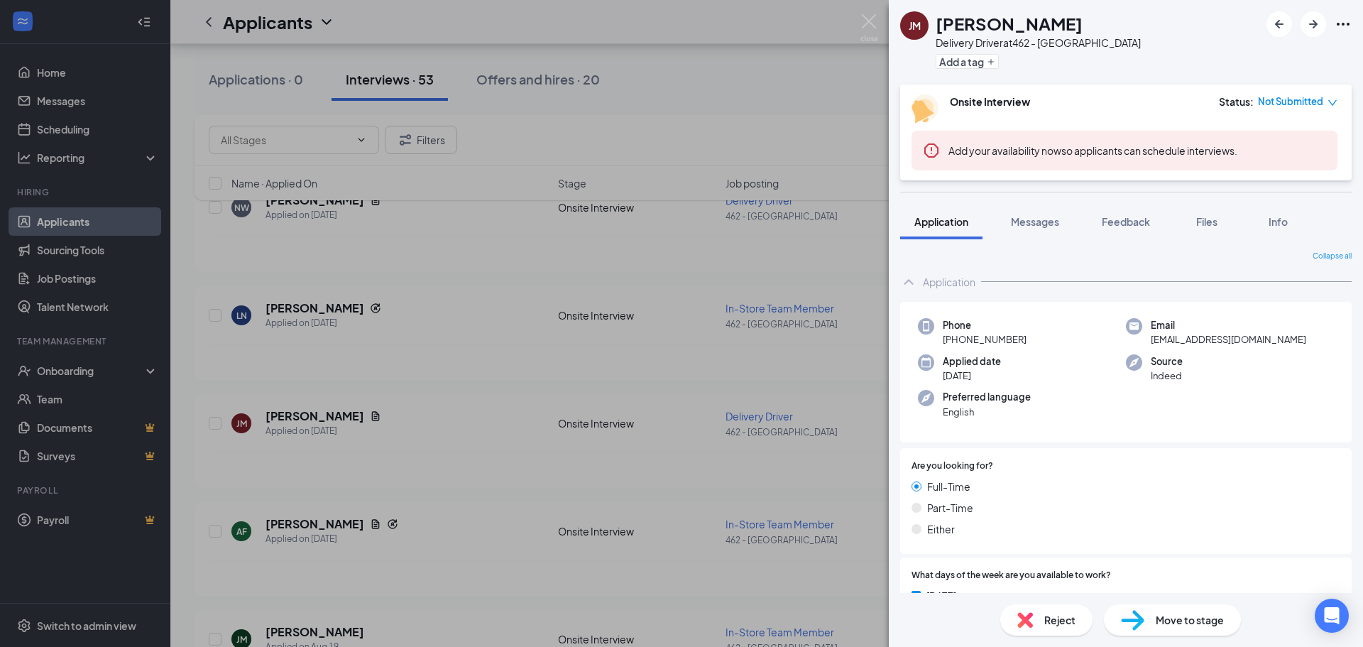
click at [658, 365] on div "JM JOSEPH MAINA Delivery Driver at 462 - Yorkville Add a tag Onsite Interview S…" at bounding box center [681, 323] width 1363 height 647
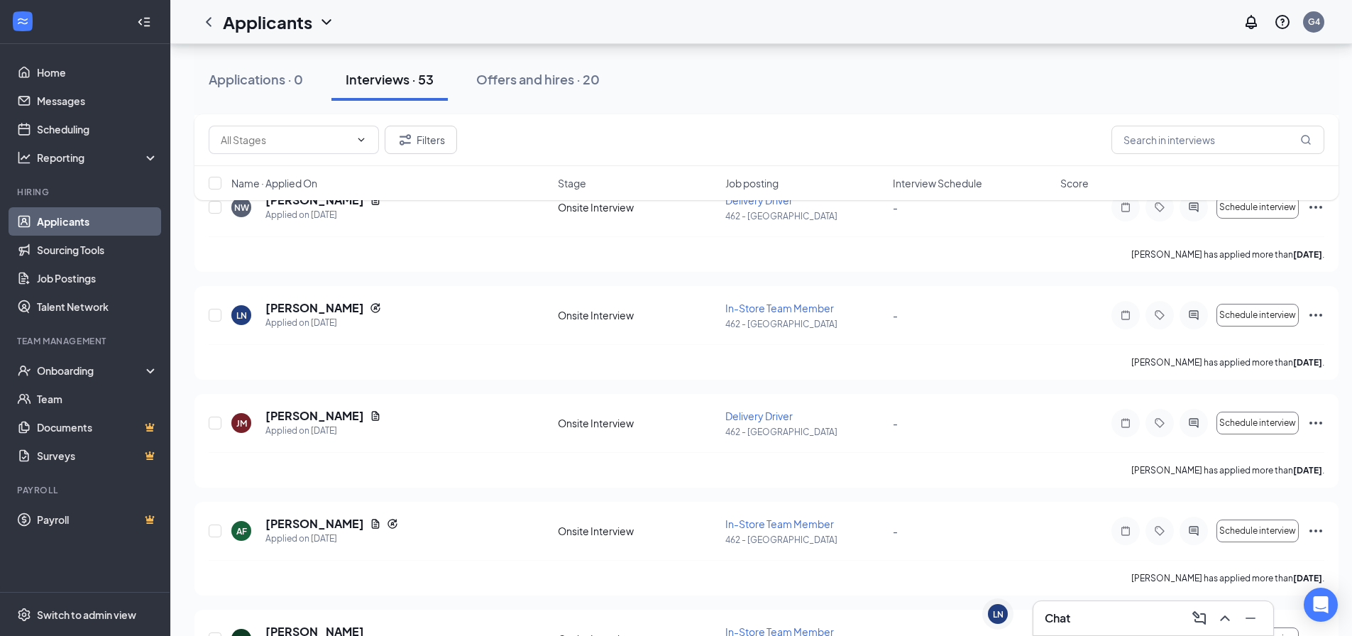
click at [1085, 620] on div "Chat" at bounding box center [1153, 618] width 217 height 23
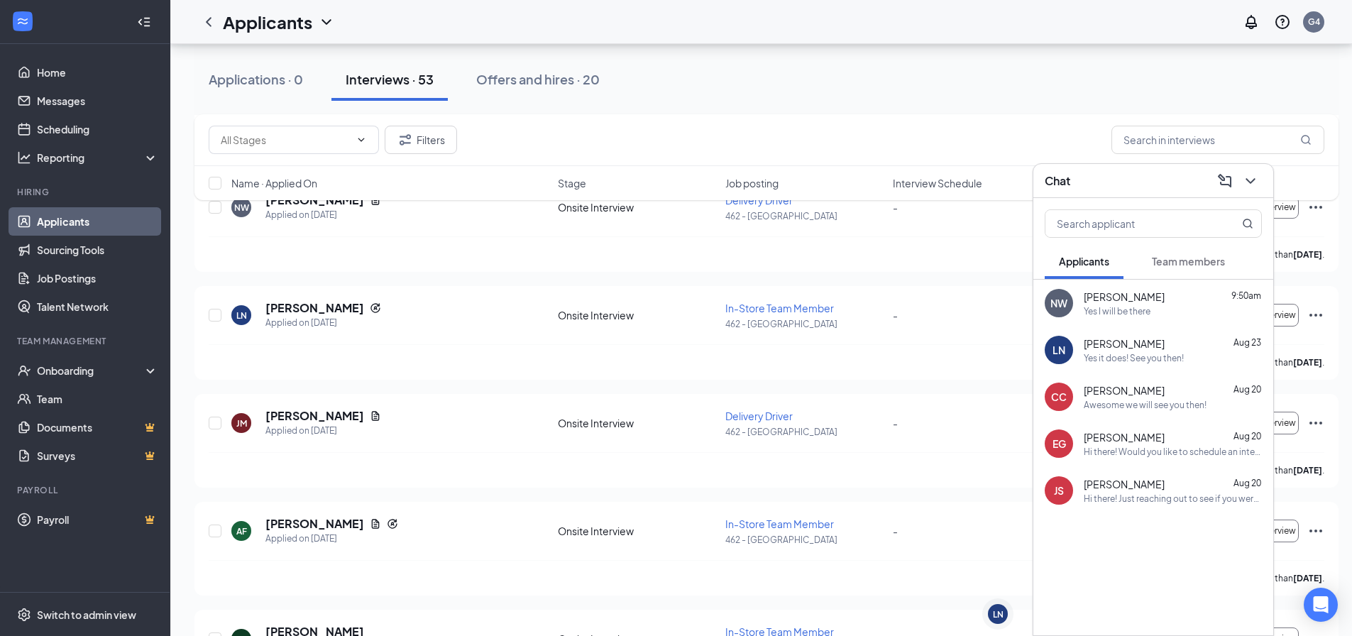
click at [1115, 296] on span "[PERSON_NAME]" at bounding box center [1124, 297] width 81 height 14
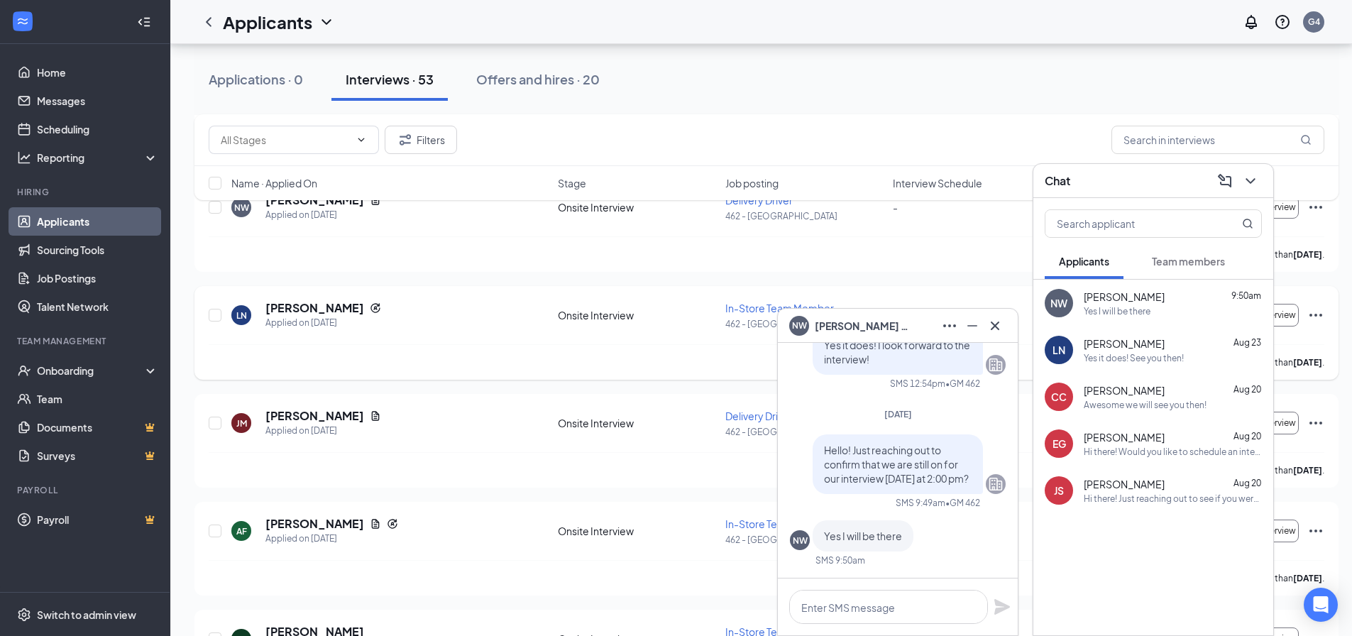
click at [548, 288] on div "LN Laila Nesheim Applied on Aug 21 Onsite Interview In-Store Team Member 462 - …" at bounding box center [766, 333] width 1144 height 94
click at [344, 203] on div "Filters Name · Applied On Stage Job posting Interview Schedule Score" at bounding box center [766, 164] width 1144 height 100
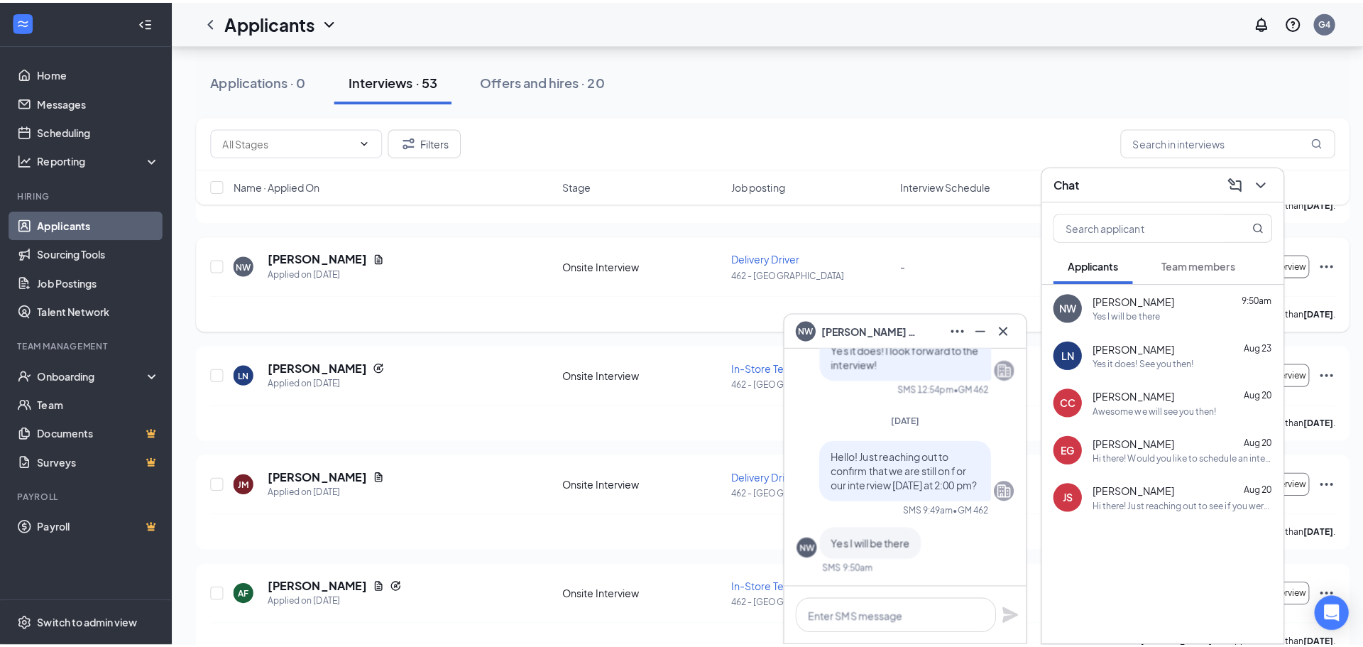
scroll to position [849, 0]
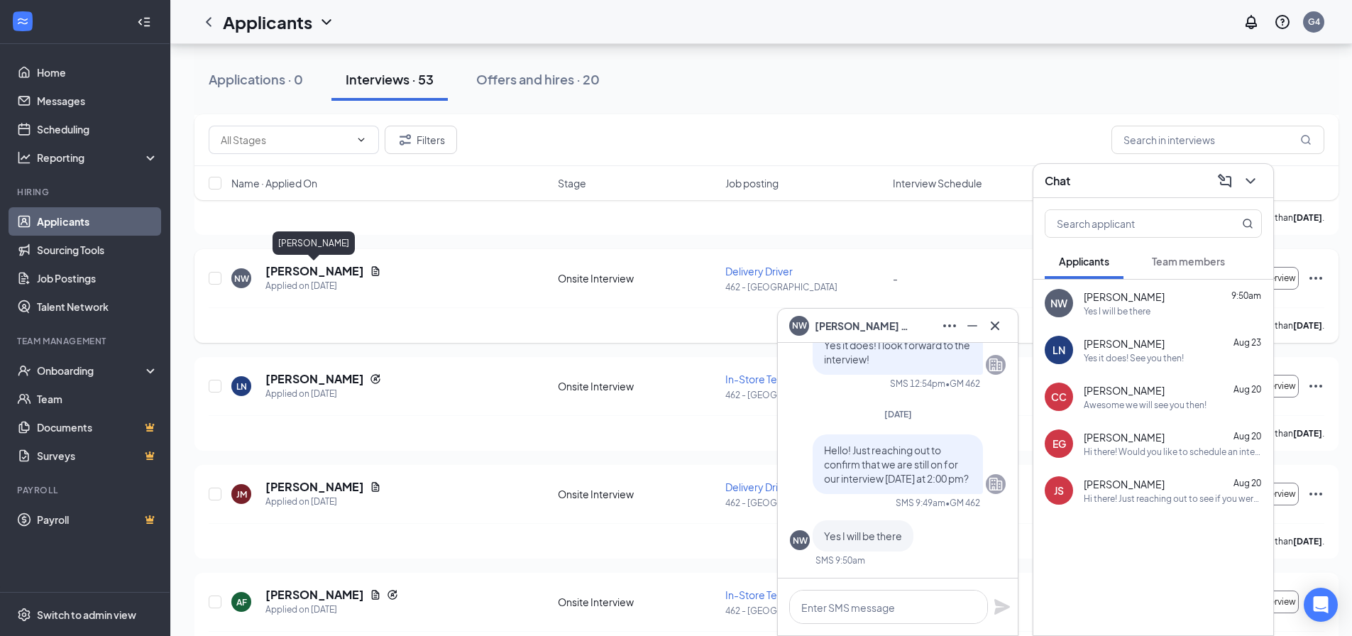
click at [341, 268] on h5 "[PERSON_NAME]" at bounding box center [314, 271] width 99 height 16
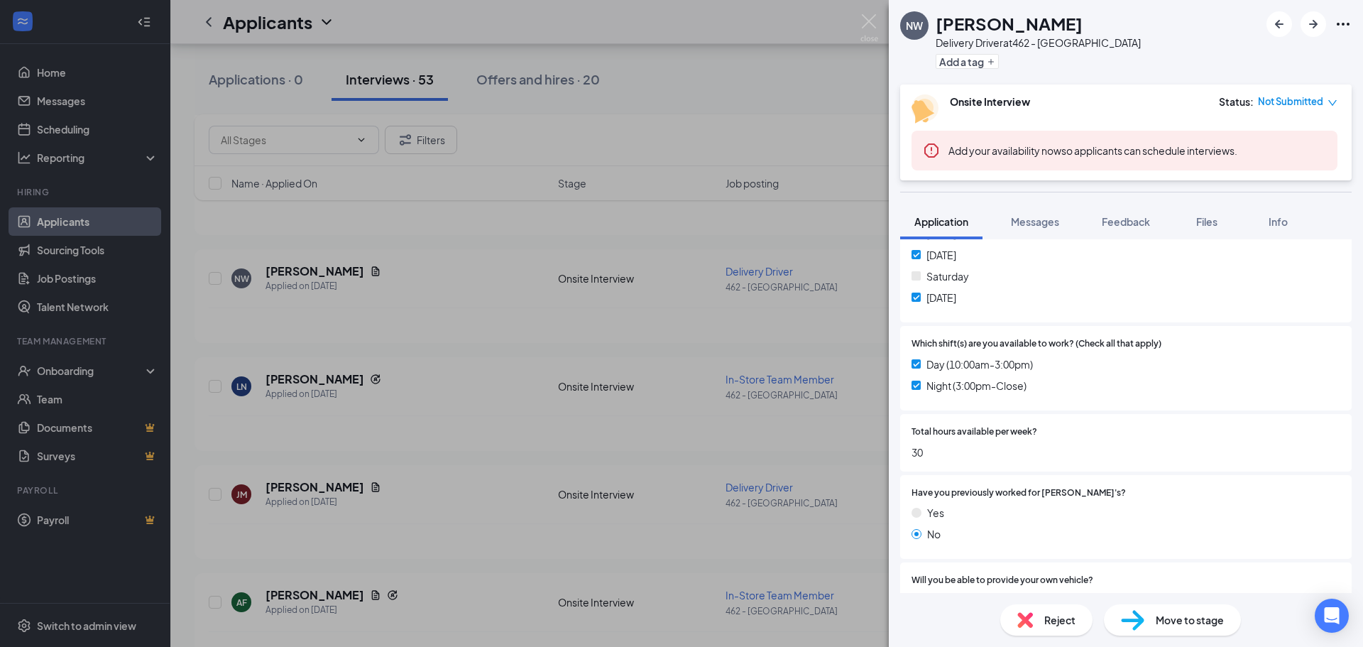
scroll to position [213, 0]
